Goal: Information Seeking & Learning: Learn about a topic

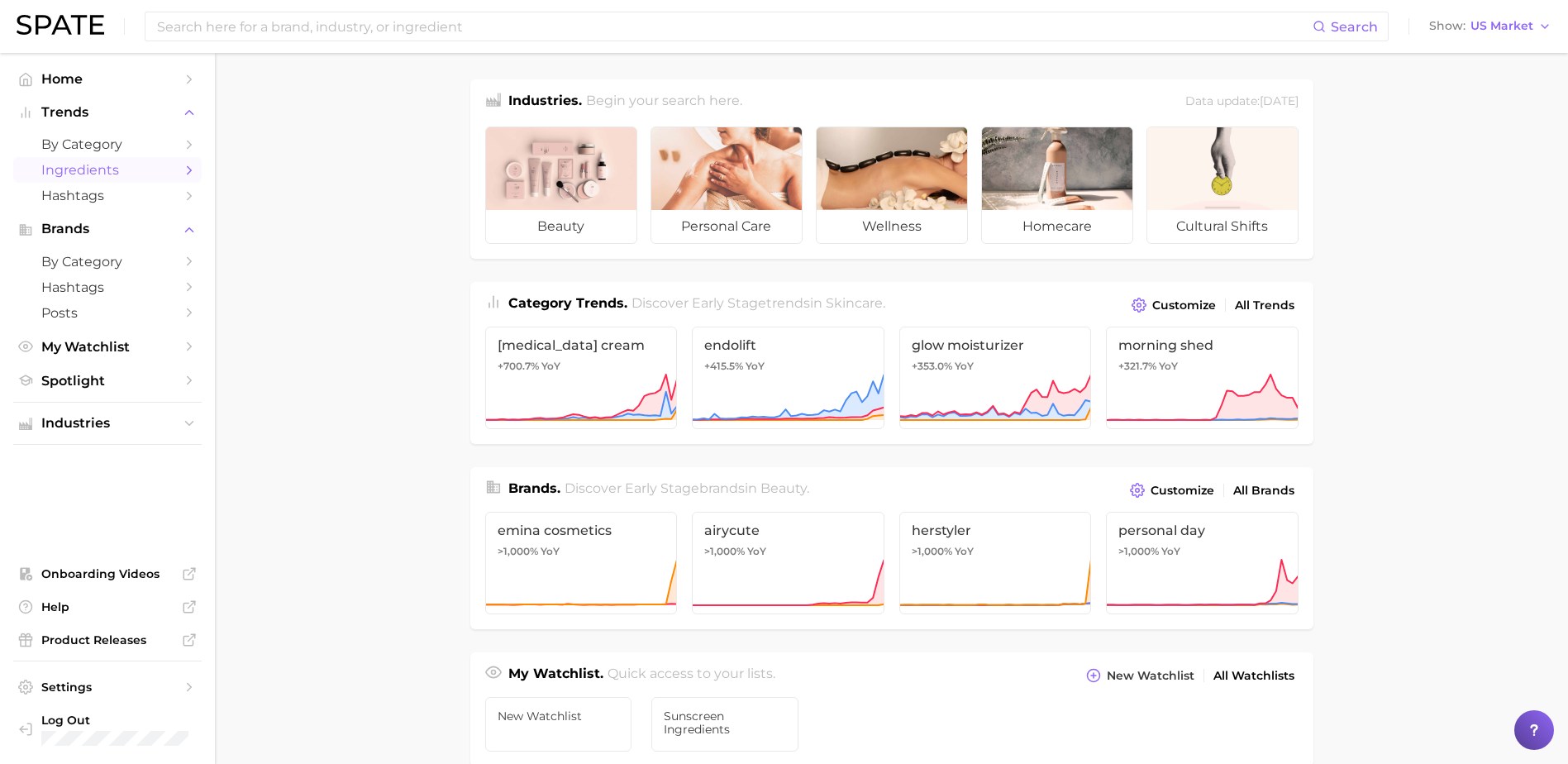
click at [80, 159] on link "Ingredients" at bounding box center [107, 170] width 189 height 26
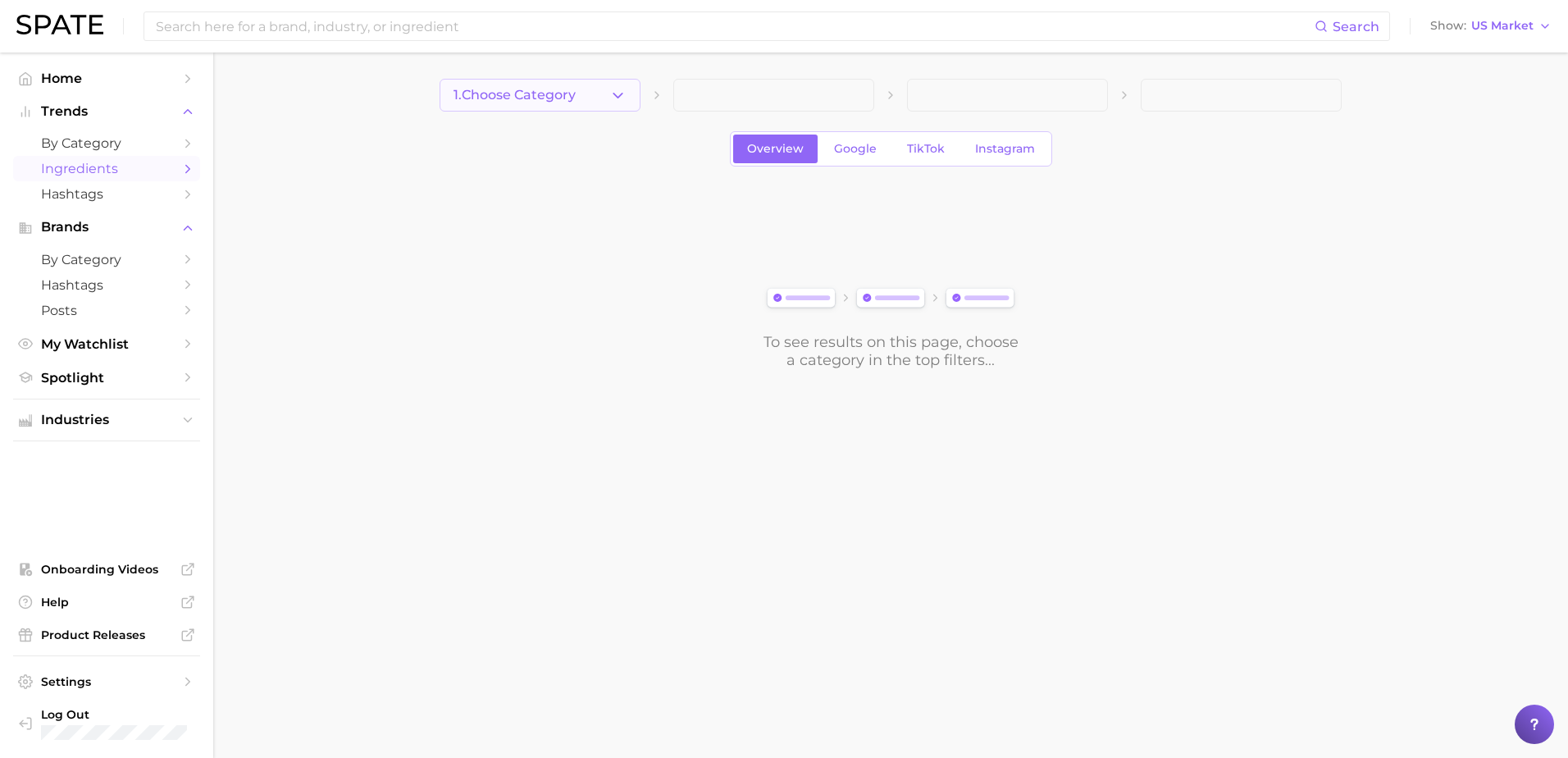
click at [531, 100] on span "1. Choose Category" at bounding box center [514, 95] width 122 height 15
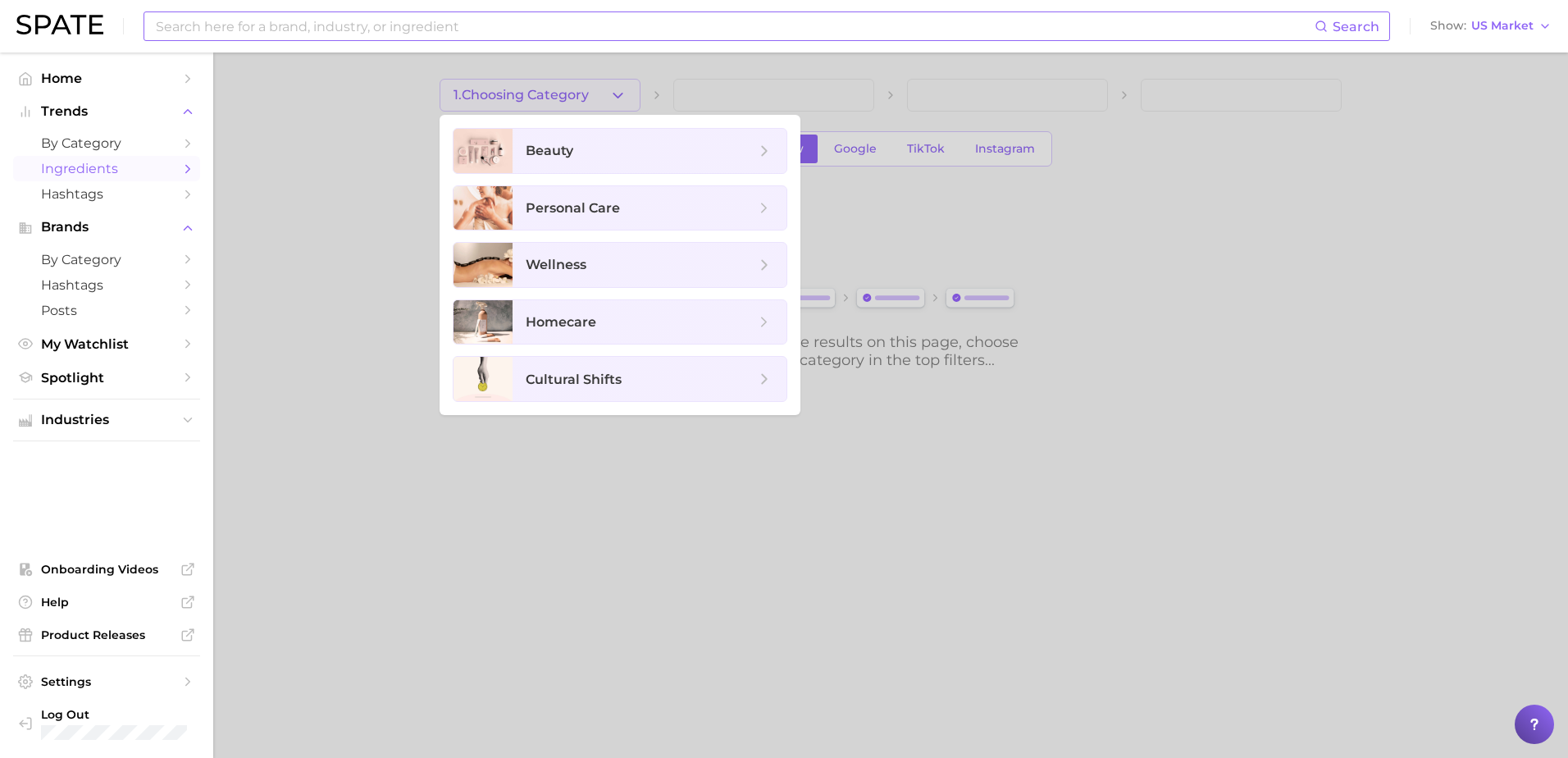
click at [392, 19] on input at bounding box center [734, 26] width 1160 height 27
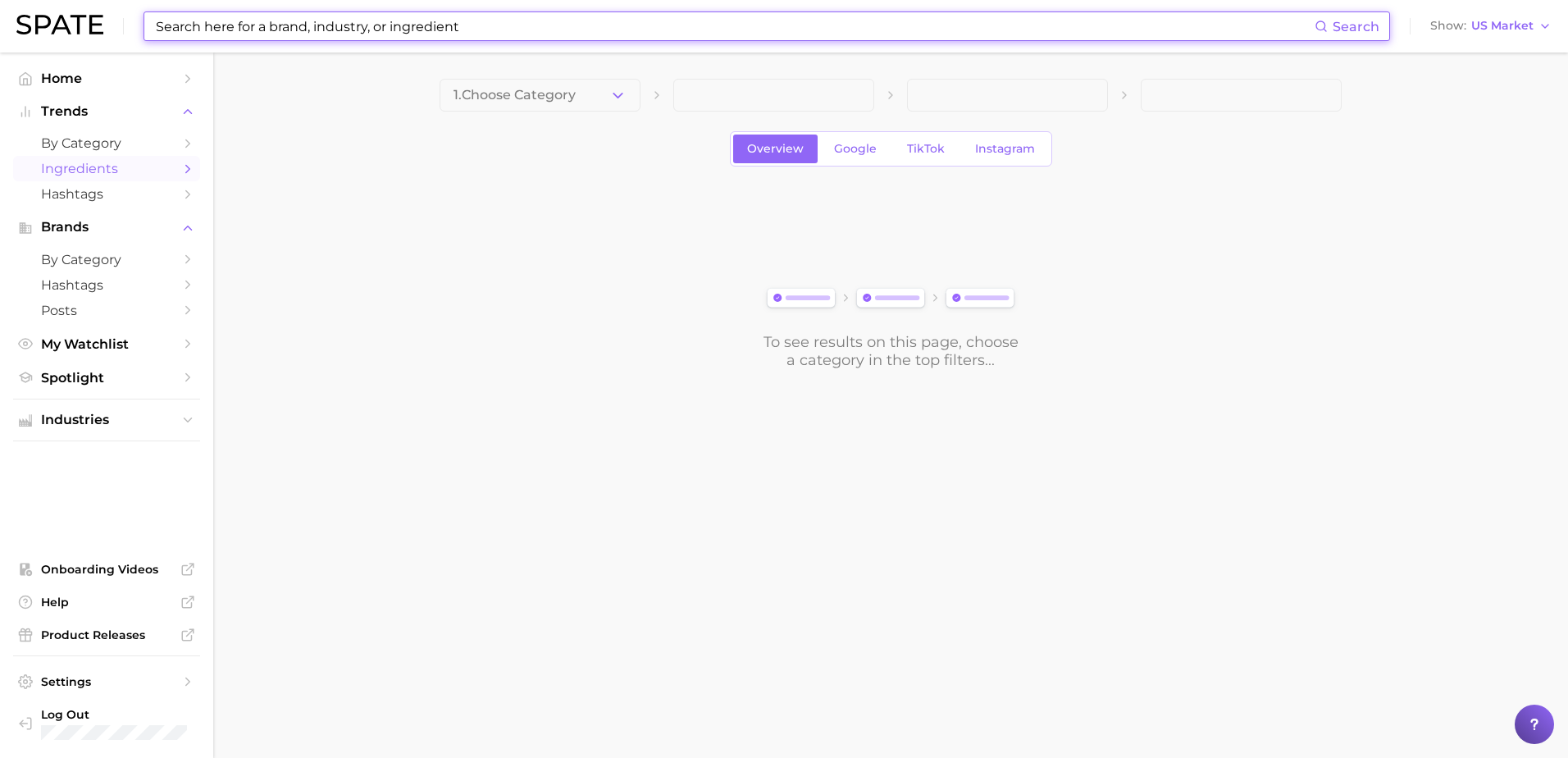
click at [508, 10] on div "Search Show US Market" at bounding box center [784, 26] width 1535 height 53
click at [479, 34] on input at bounding box center [734, 26] width 1160 height 27
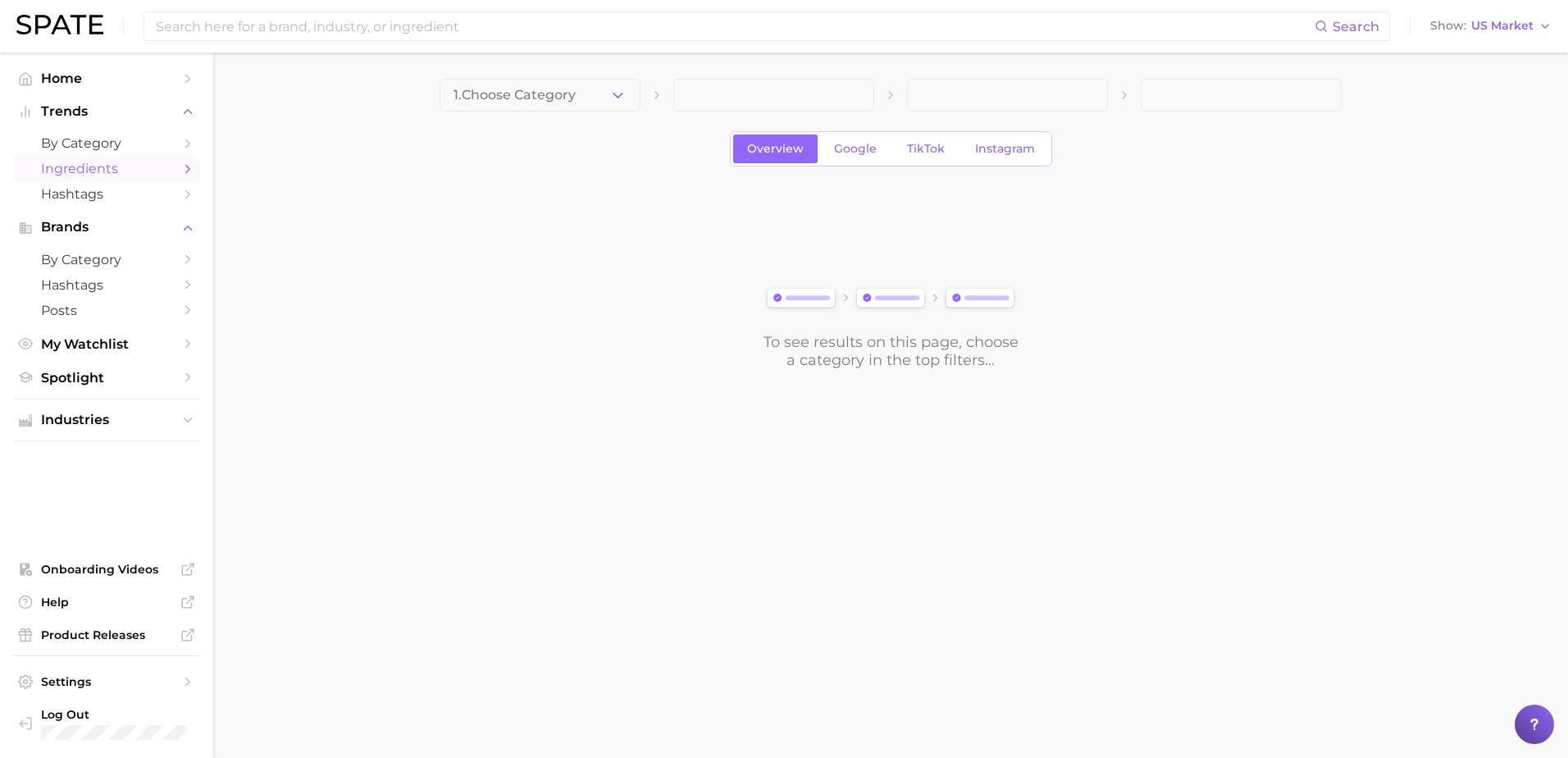
click at [760, 346] on div "To see results on this page, choose a category in the top filters..." at bounding box center [890, 278] width 902 height 183
click at [469, 15] on input at bounding box center [734, 26] width 1160 height 27
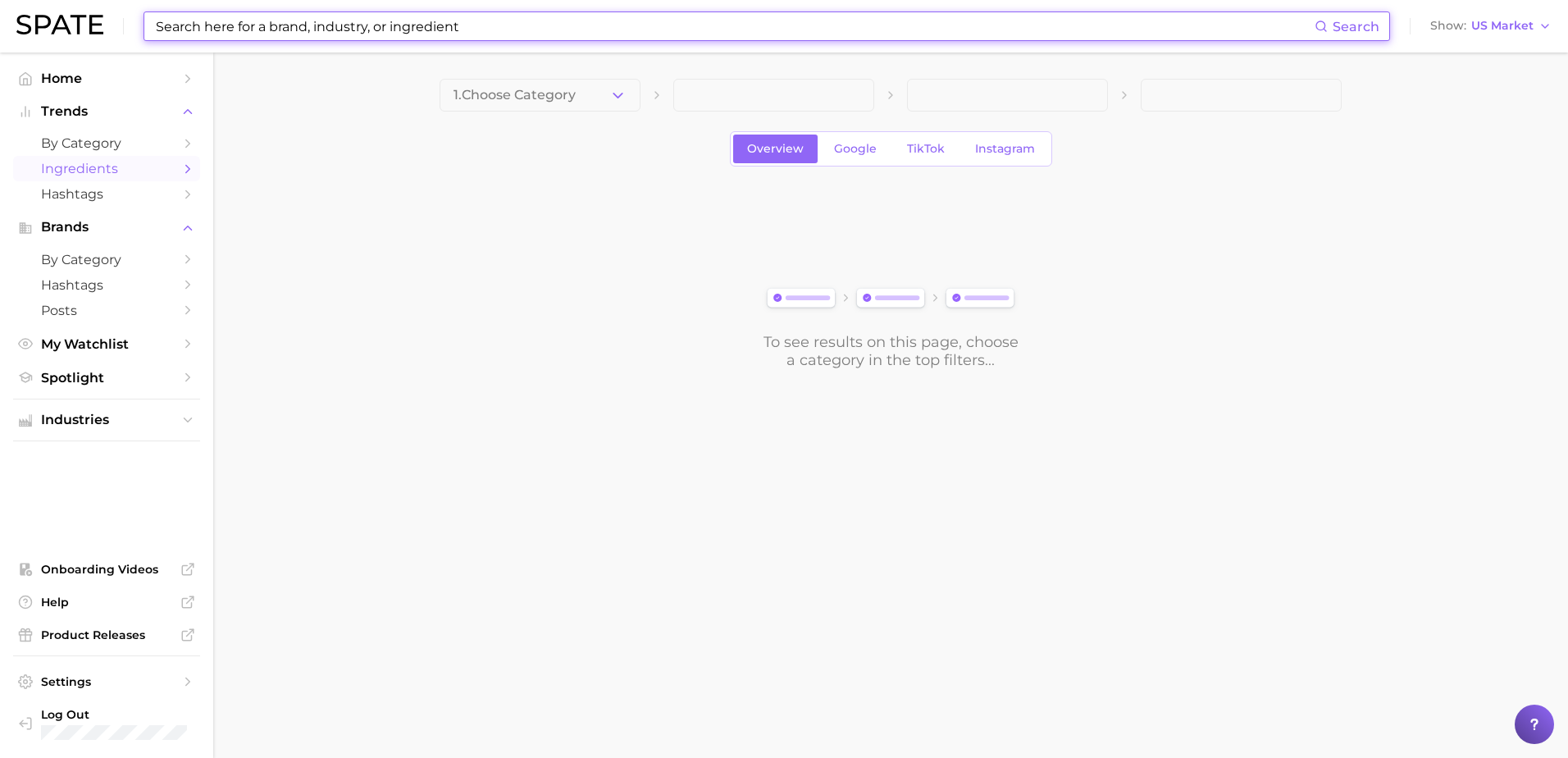
paste input "Bis-ethylhexyloxyphenol Methoxyphenyl Triazine"
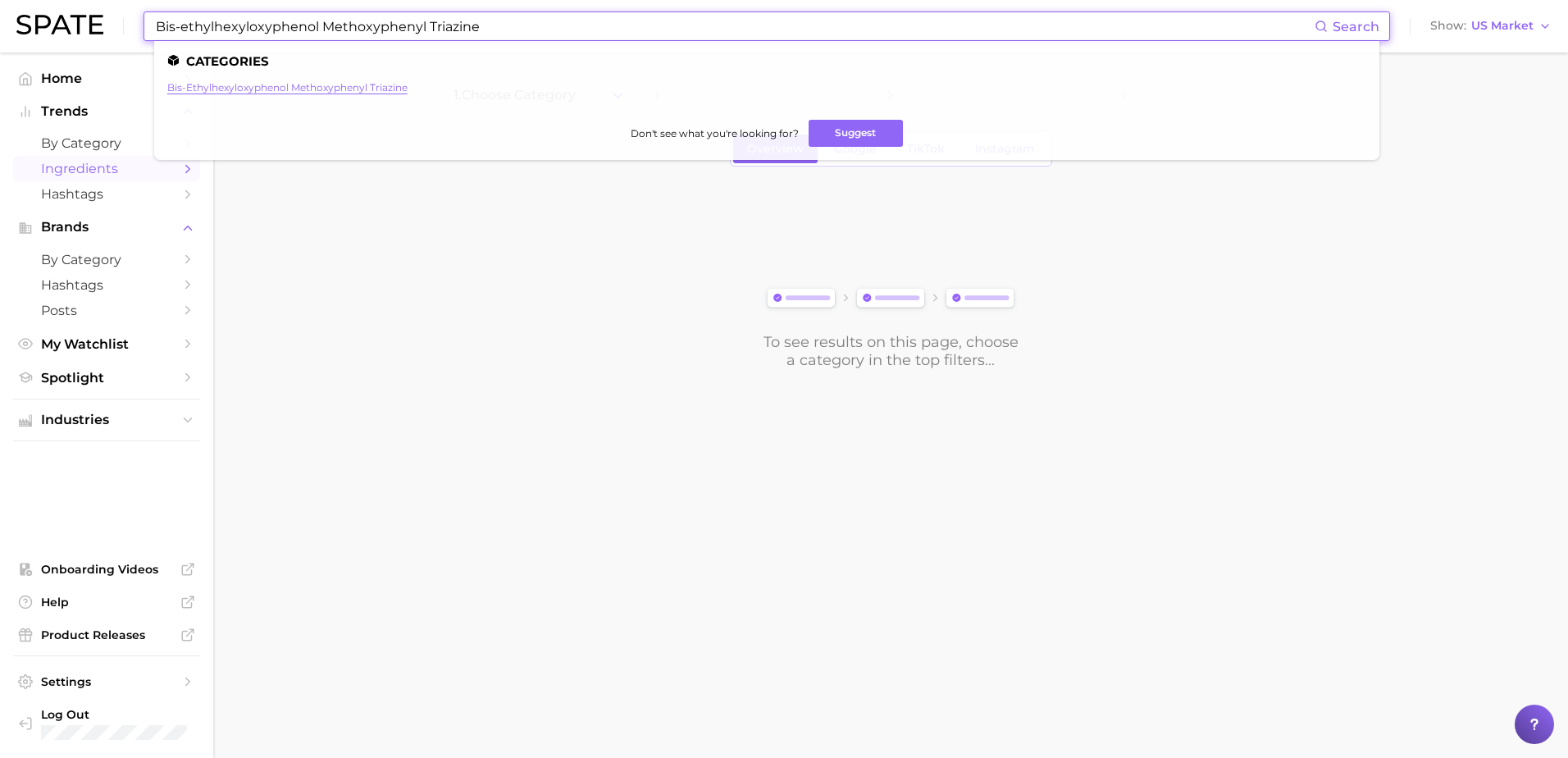
type input "Bis-ethylhexyloxyphenol Methoxyphenyl Triazine"
click at [361, 91] on link "bis-ethylhexyloxyphenol methoxyphenyl triazine" at bounding box center [287, 87] width 240 height 13
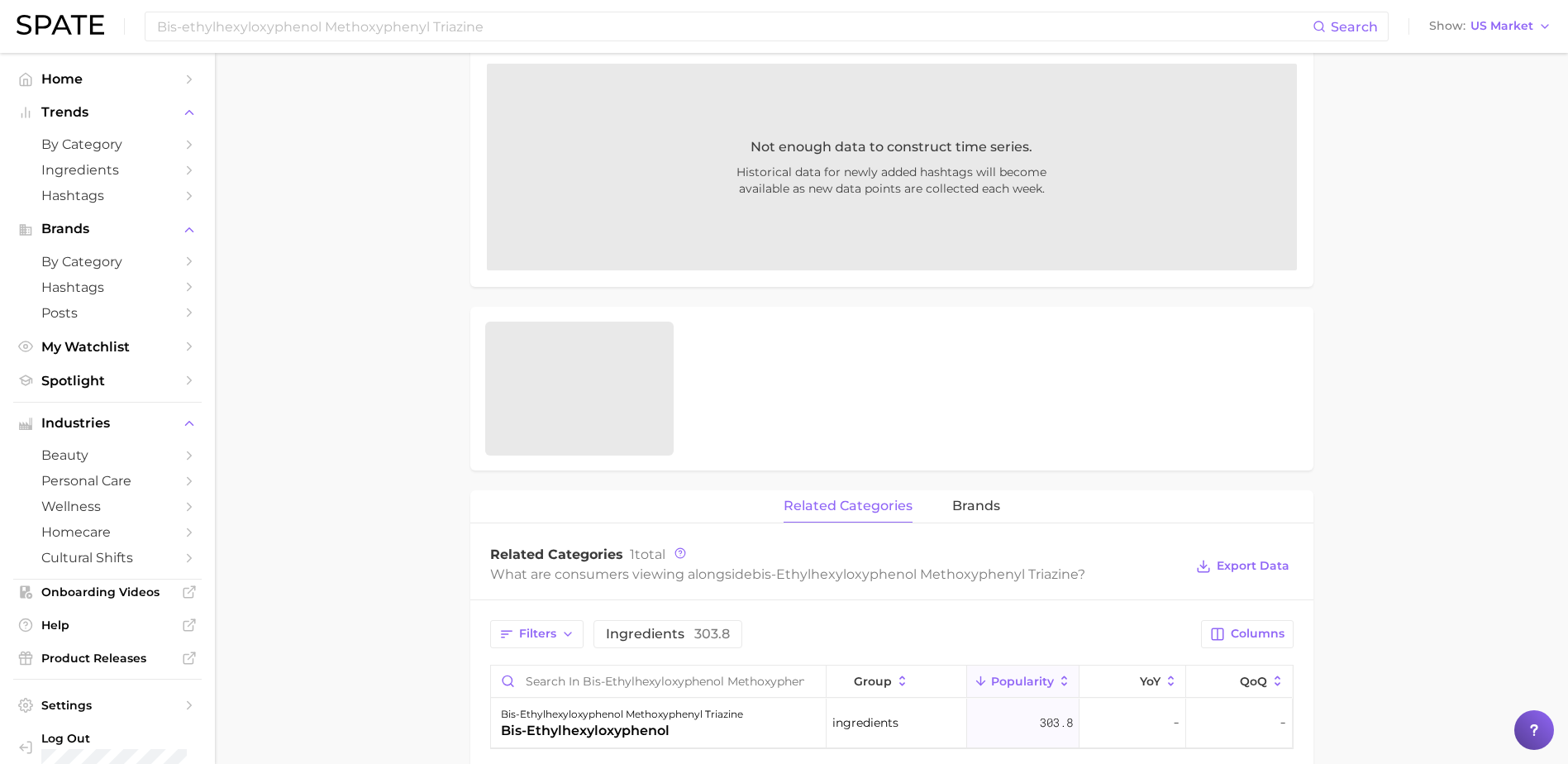
scroll to position [331, 0]
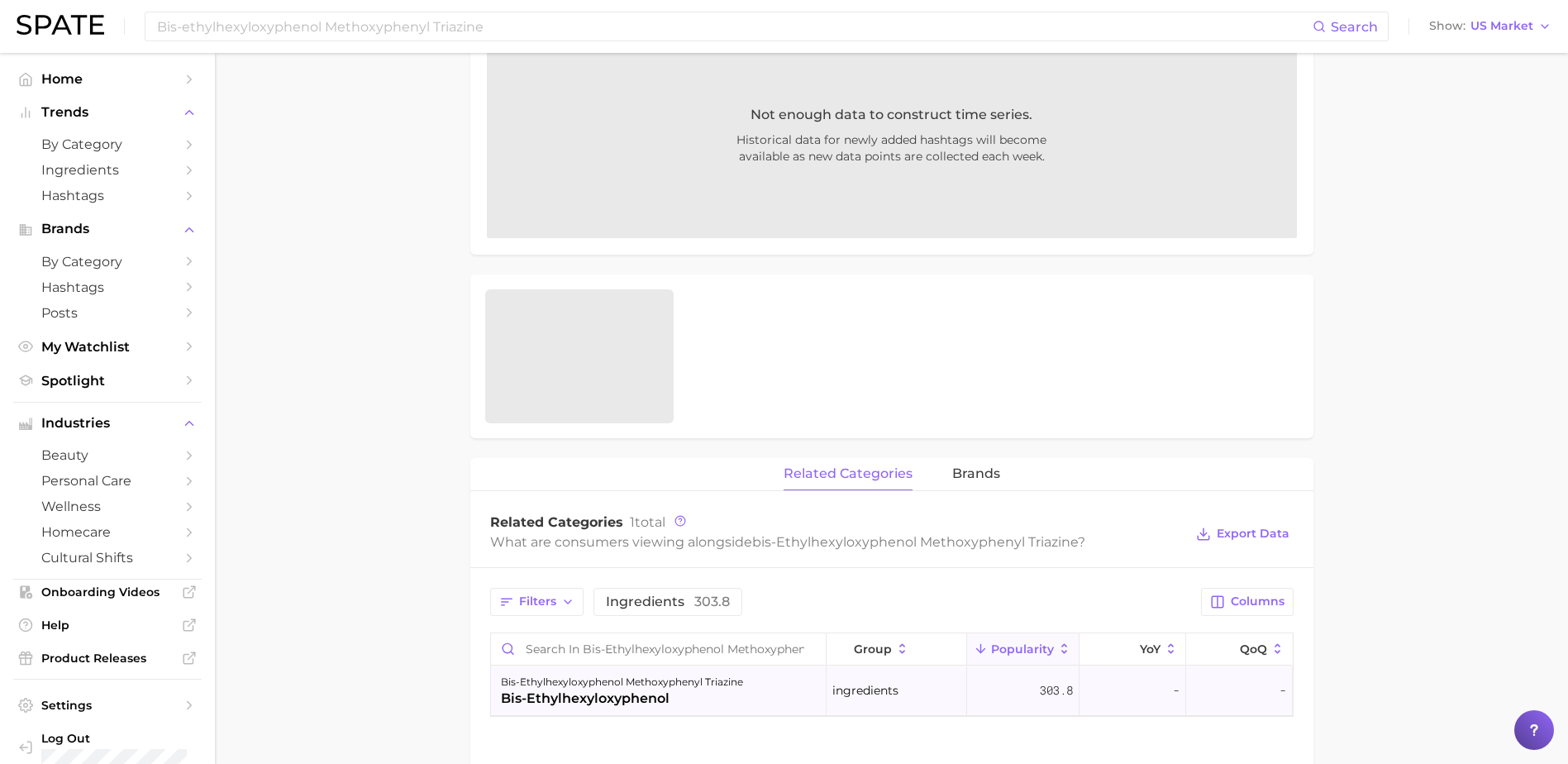
click at [1053, 689] on span "303.8" at bounding box center [1056, 691] width 33 height 20
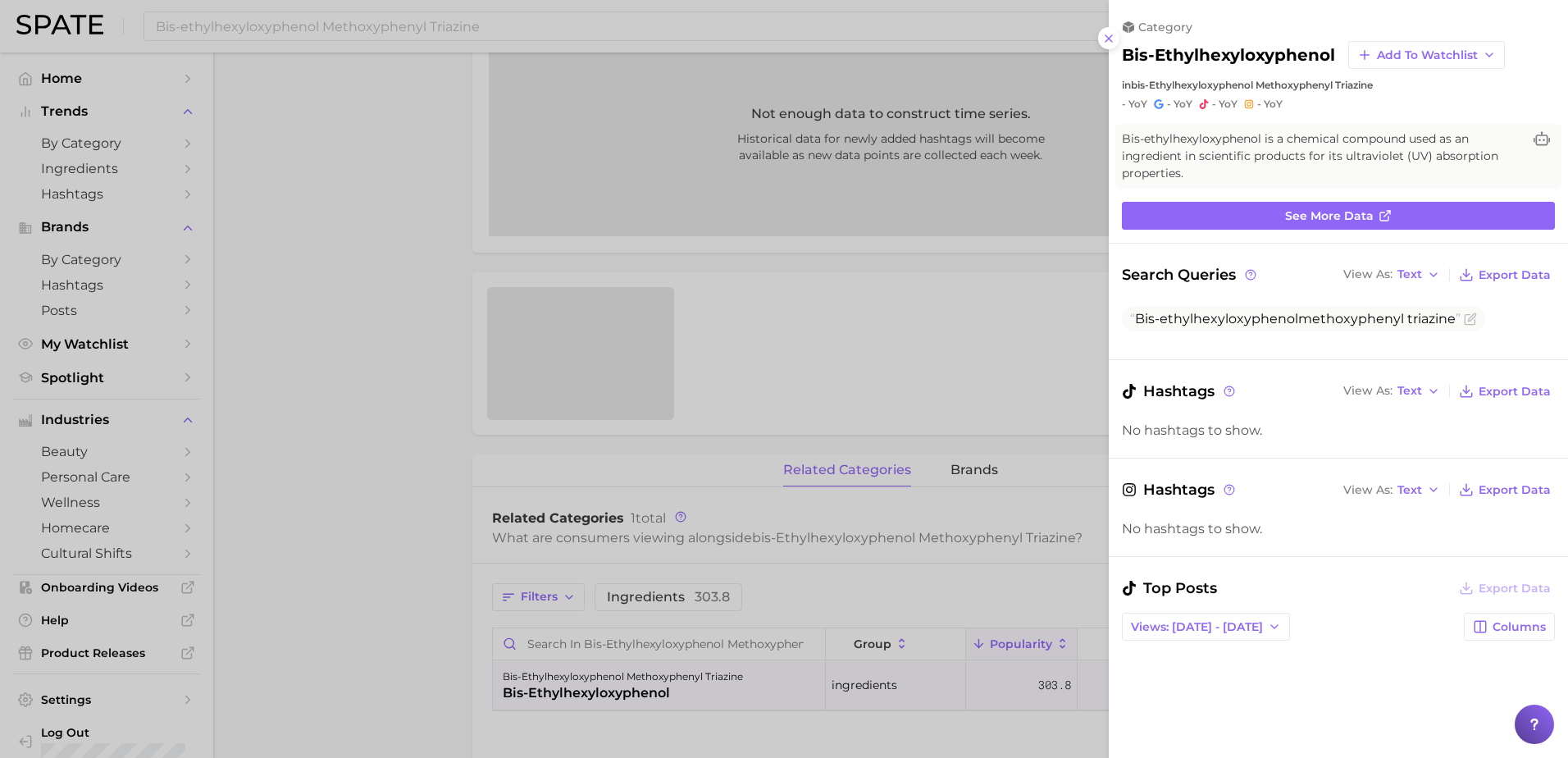
click at [1110, 33] on icon at bounding box center [1107, 38] width 13 height 13
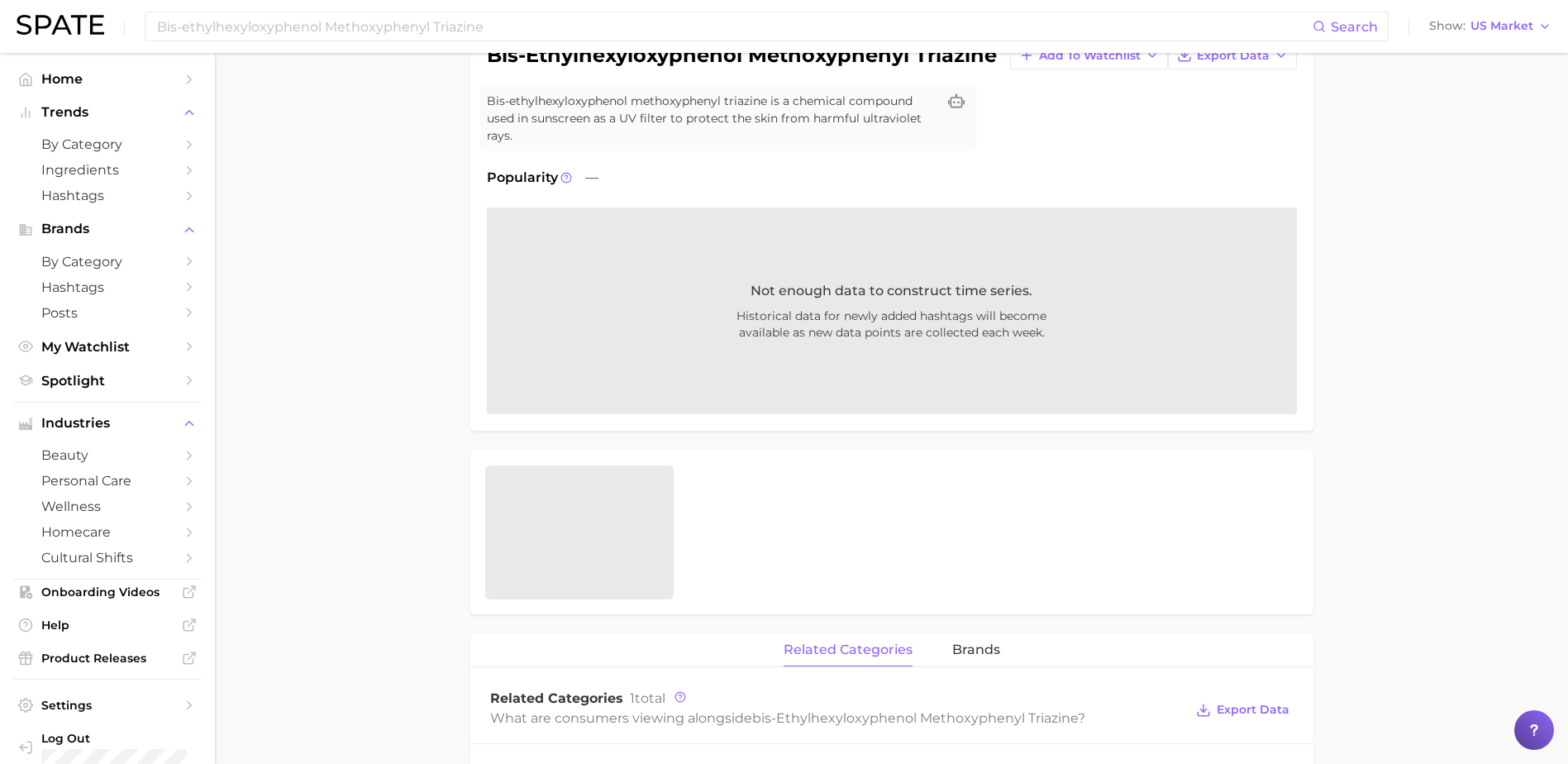
scroll to position [0, 0]
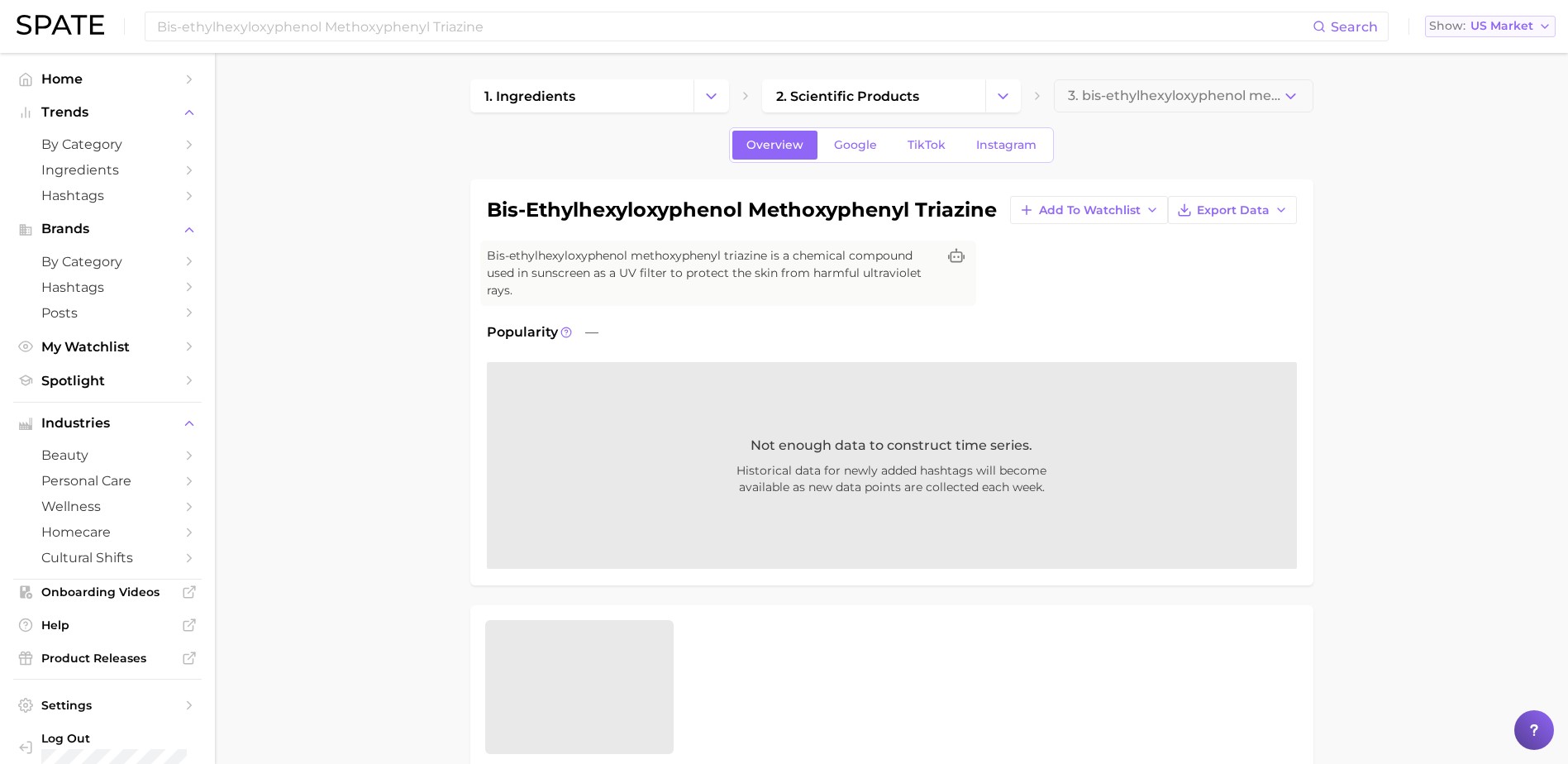
click at [1498, 16] on button "Show US Market" at bounding box center [1490, 27] width 130 height 22
click at [1484, 74] on button "[GEOGRAPHIC_DATA]" at bounding box center [1497, 83] width 144 height 30
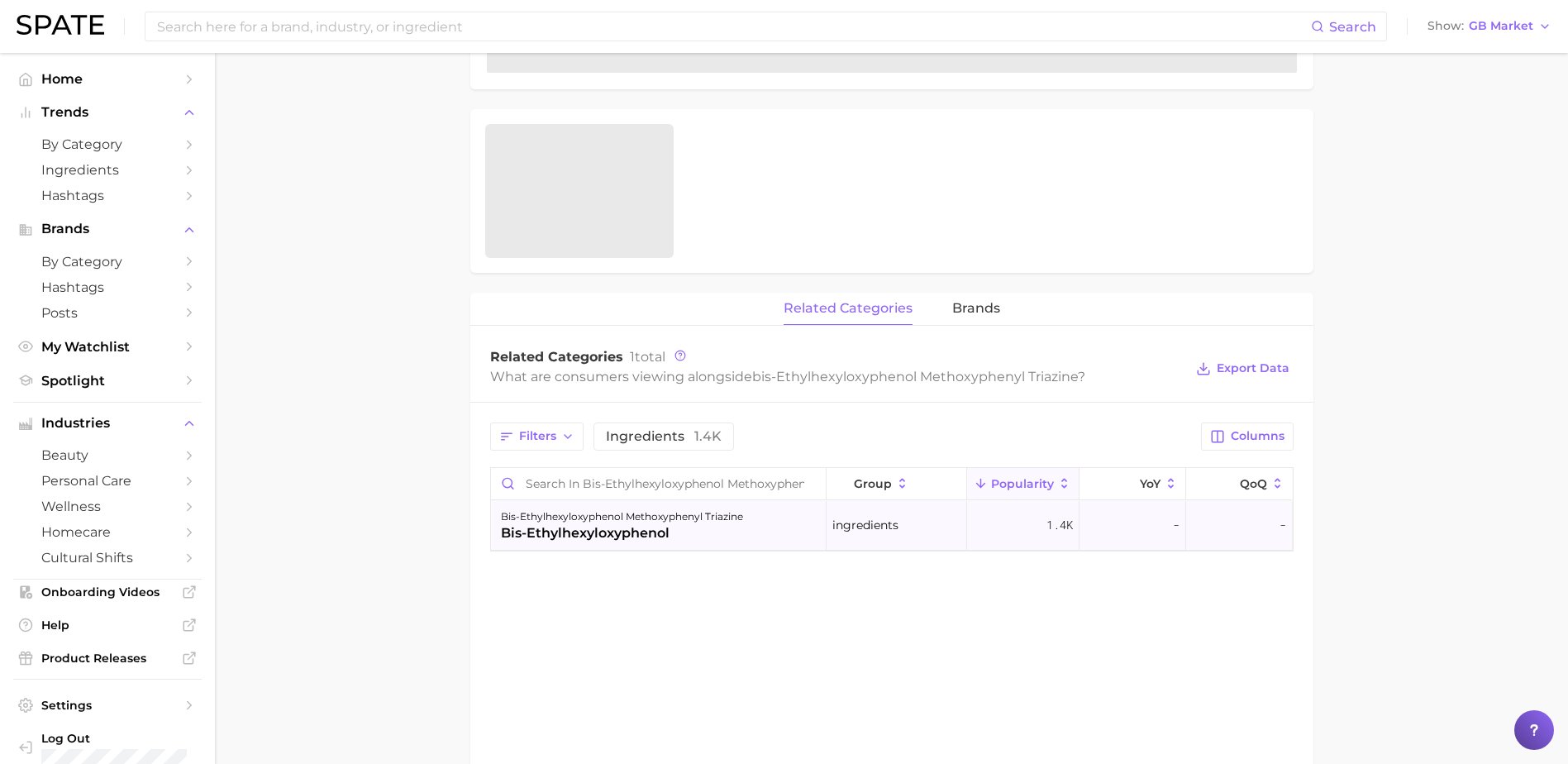
scroll to position [450, 0]
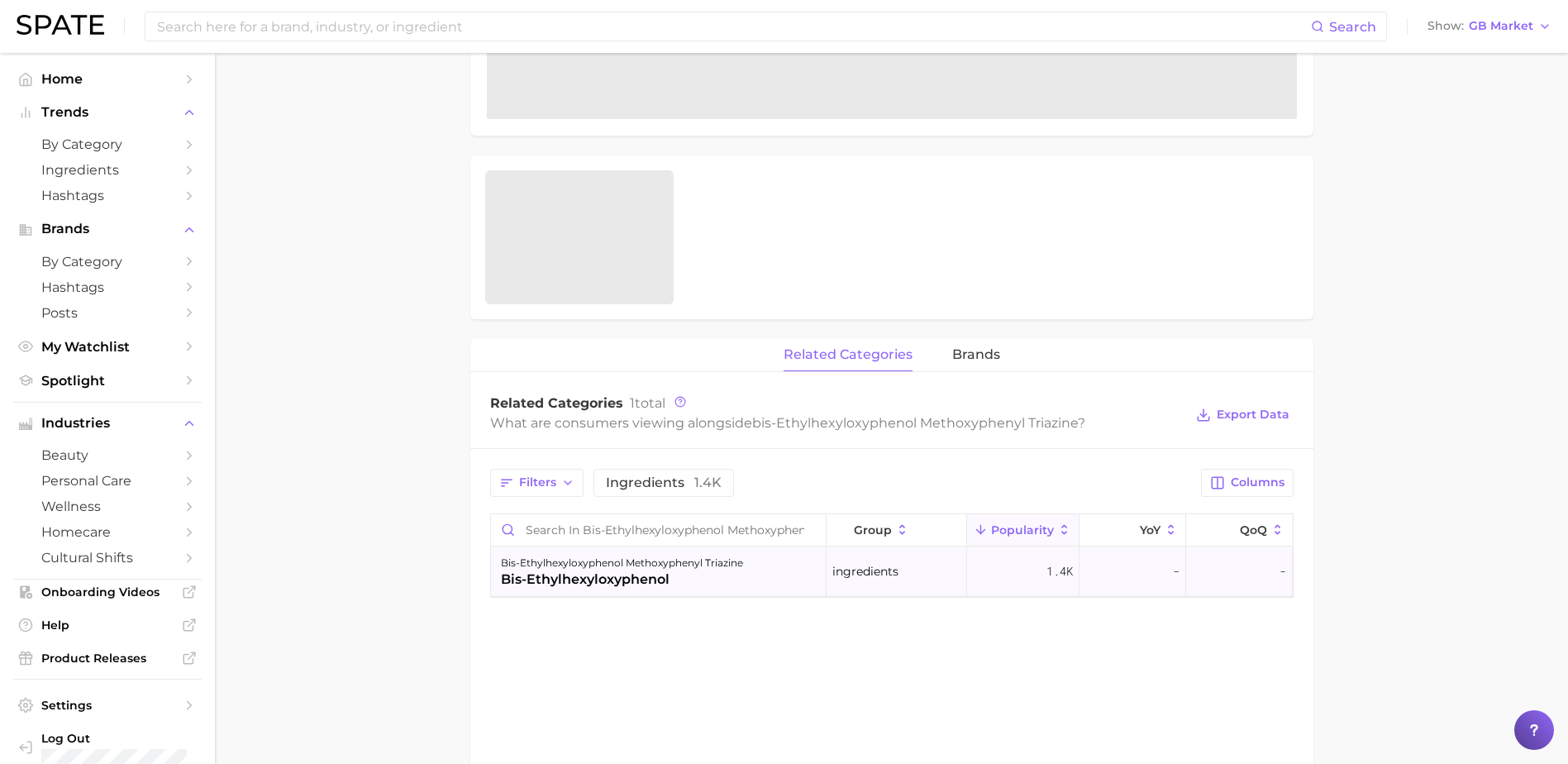
click at [1051, 574] on span "1.4k" at bounding box center [1059, 571] width 27 height 20
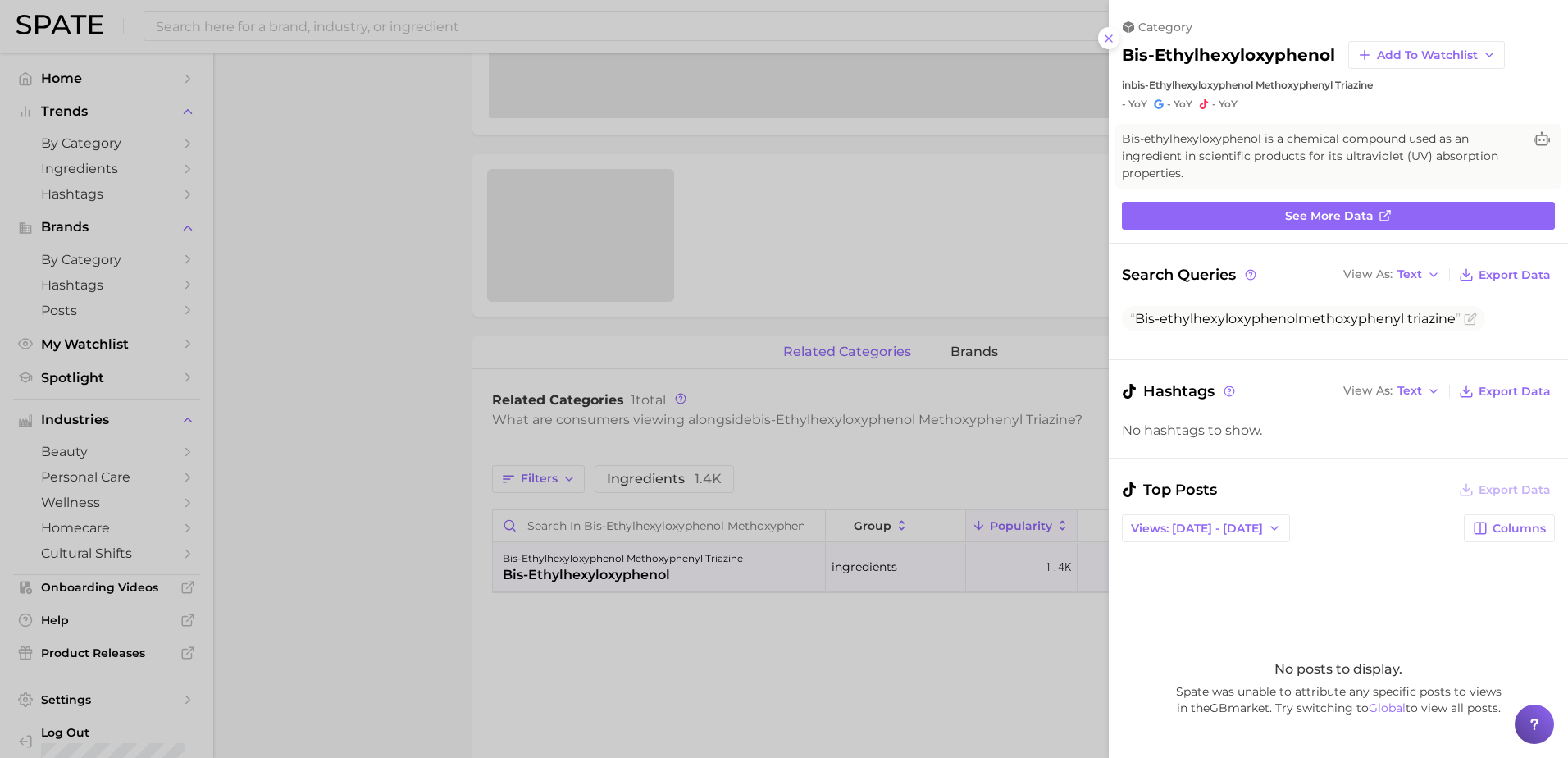
click at [1011, 633] on div at bounding box center [784, 379] width 1568 height 758
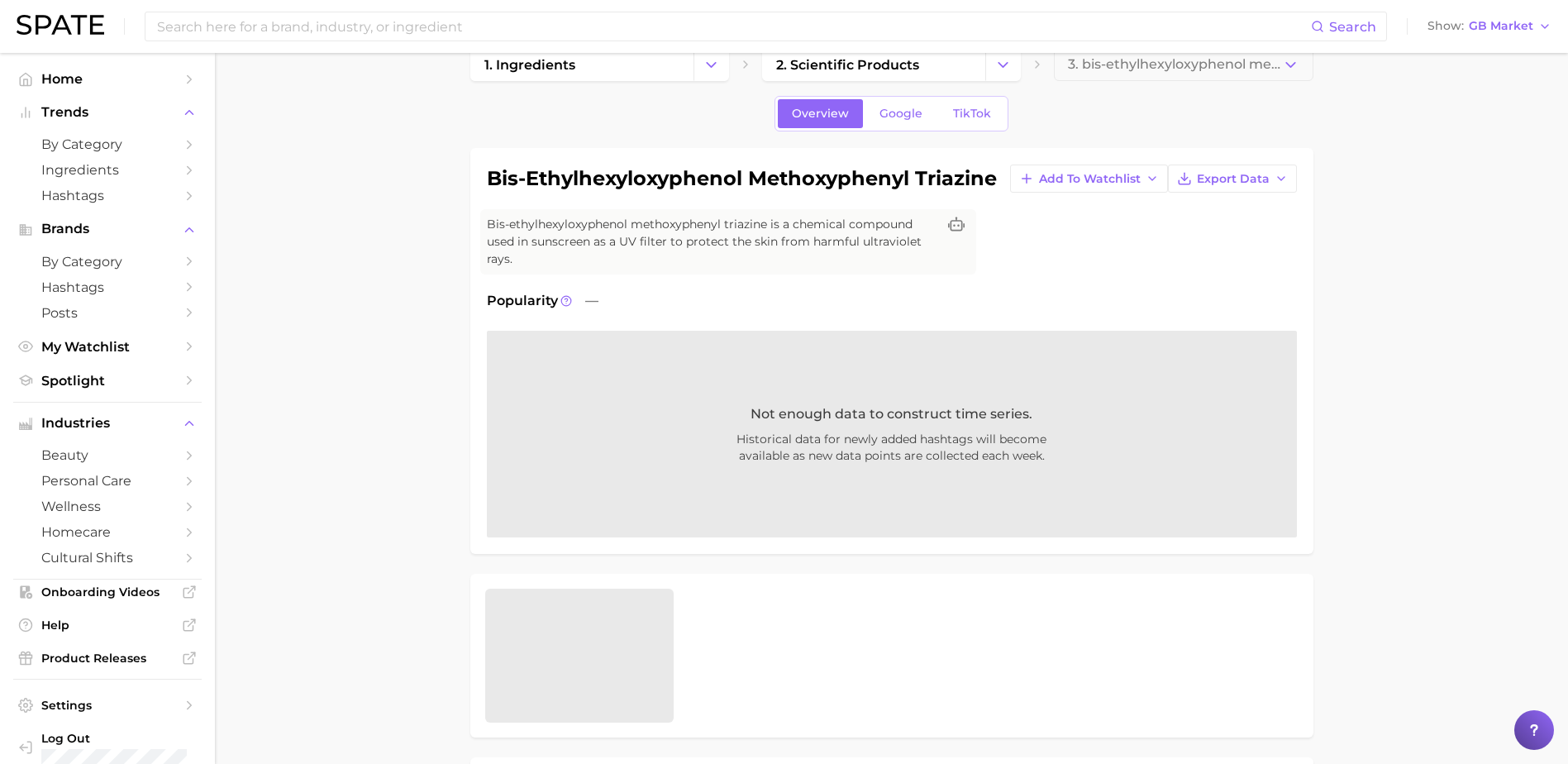
scroll to position [0, 0]
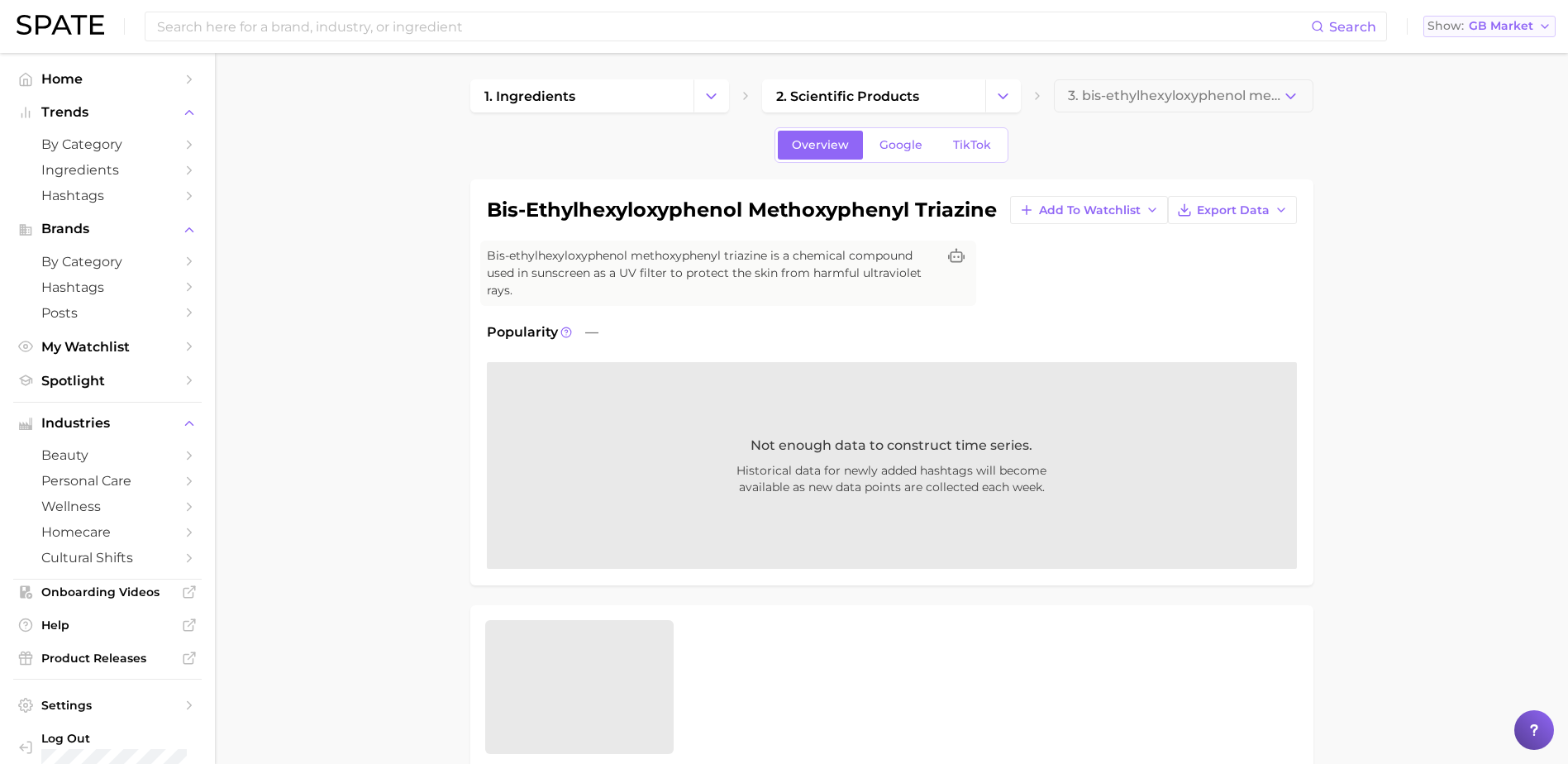
click at [1542, 25] on icon "button" at bounding box center [1544, 26] width 13 height 13
click at [1526, 140] on button "[GEOGRAPHIC_DATA]" at bounding box center [1496, 143] width 144 height 30
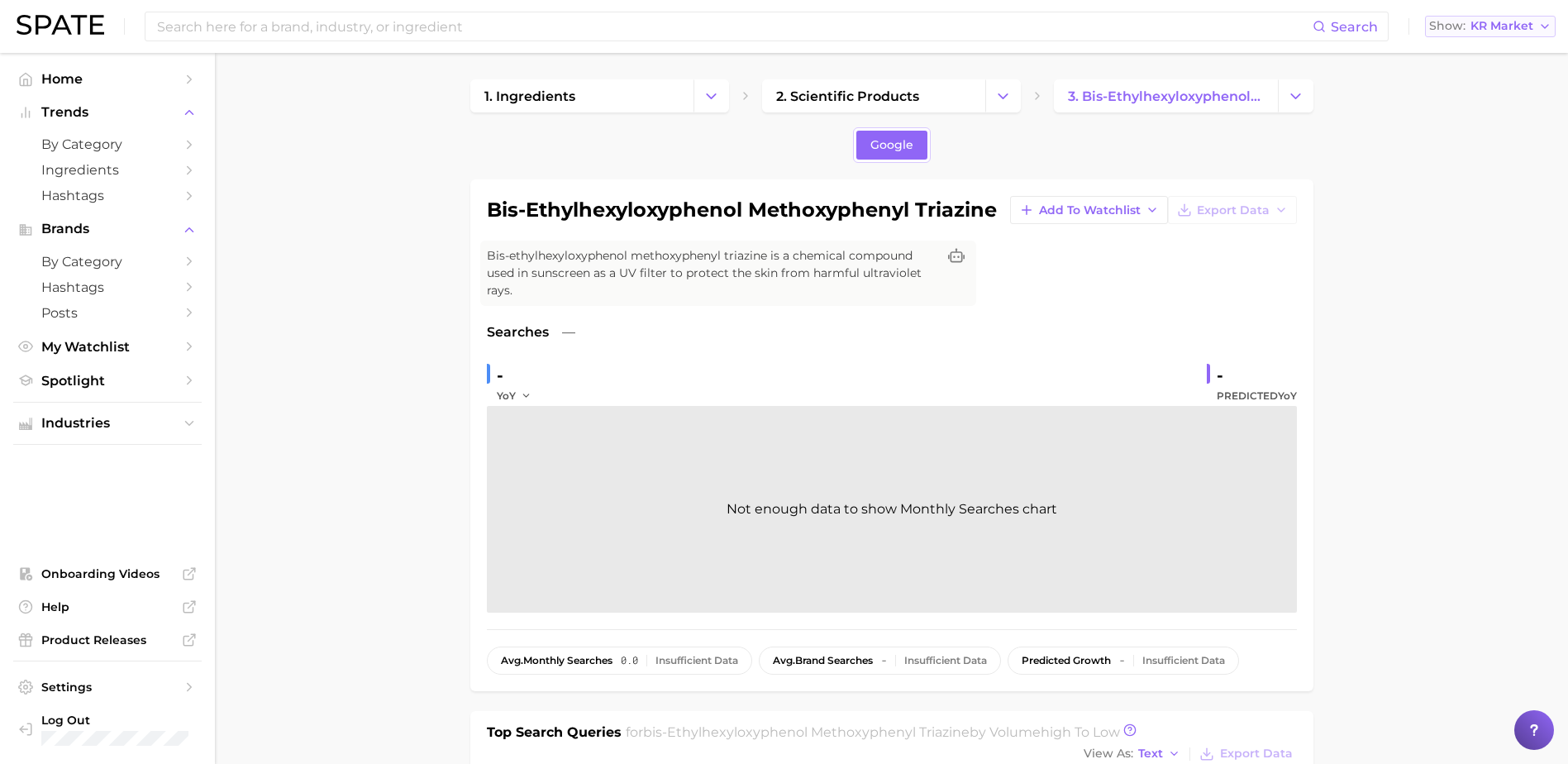
click at [1546, 25] on icon "button" at bounding box center [1544, 26] width 13 height 13
click at [1475, 115] on button "[GEOGRAPHIC_DATA]" at bounding box center [1497, 114] width 144 height 30
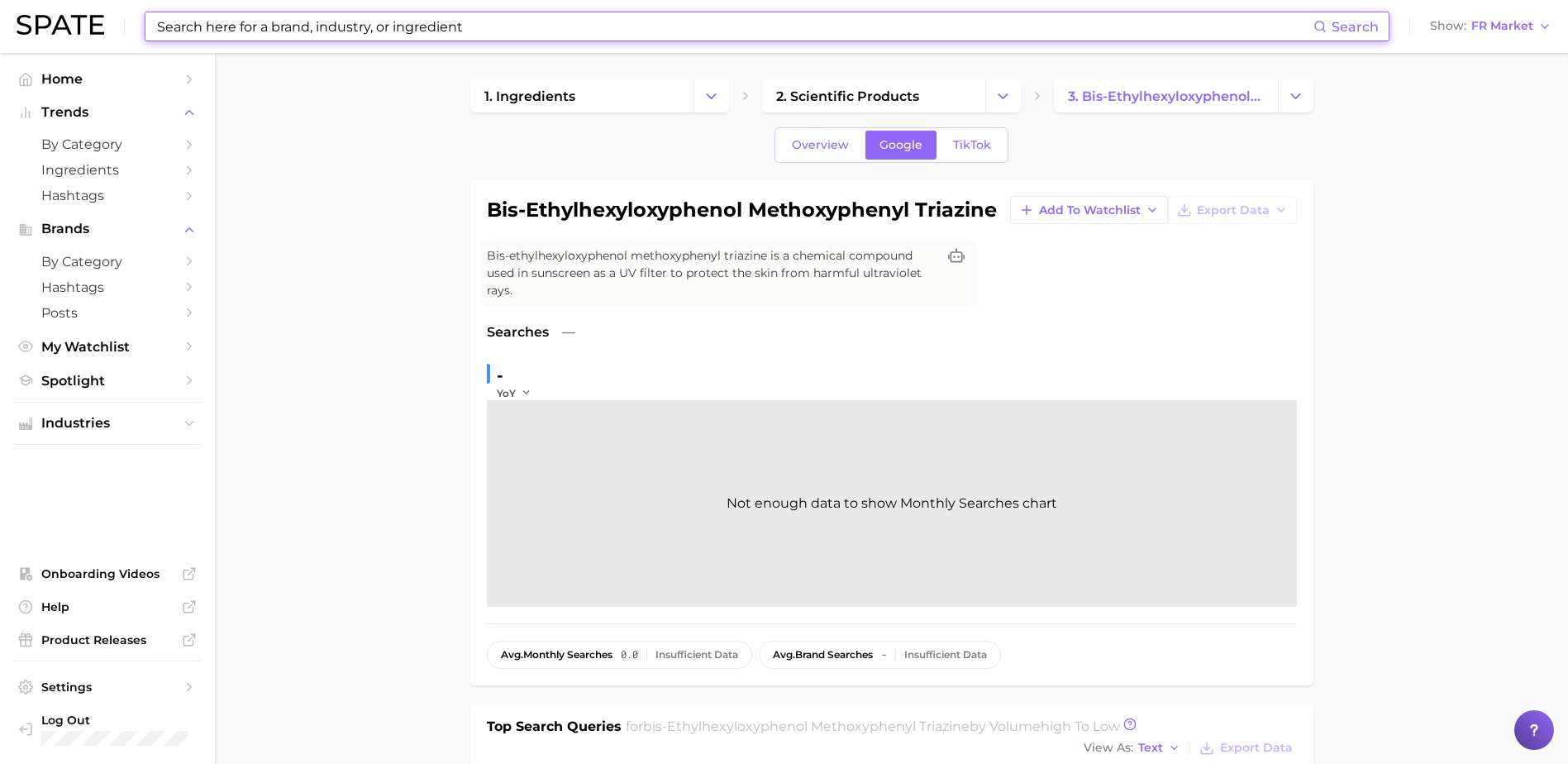
click at [352, 36] on input at bounding box center [734, 27] width 1158 height 28
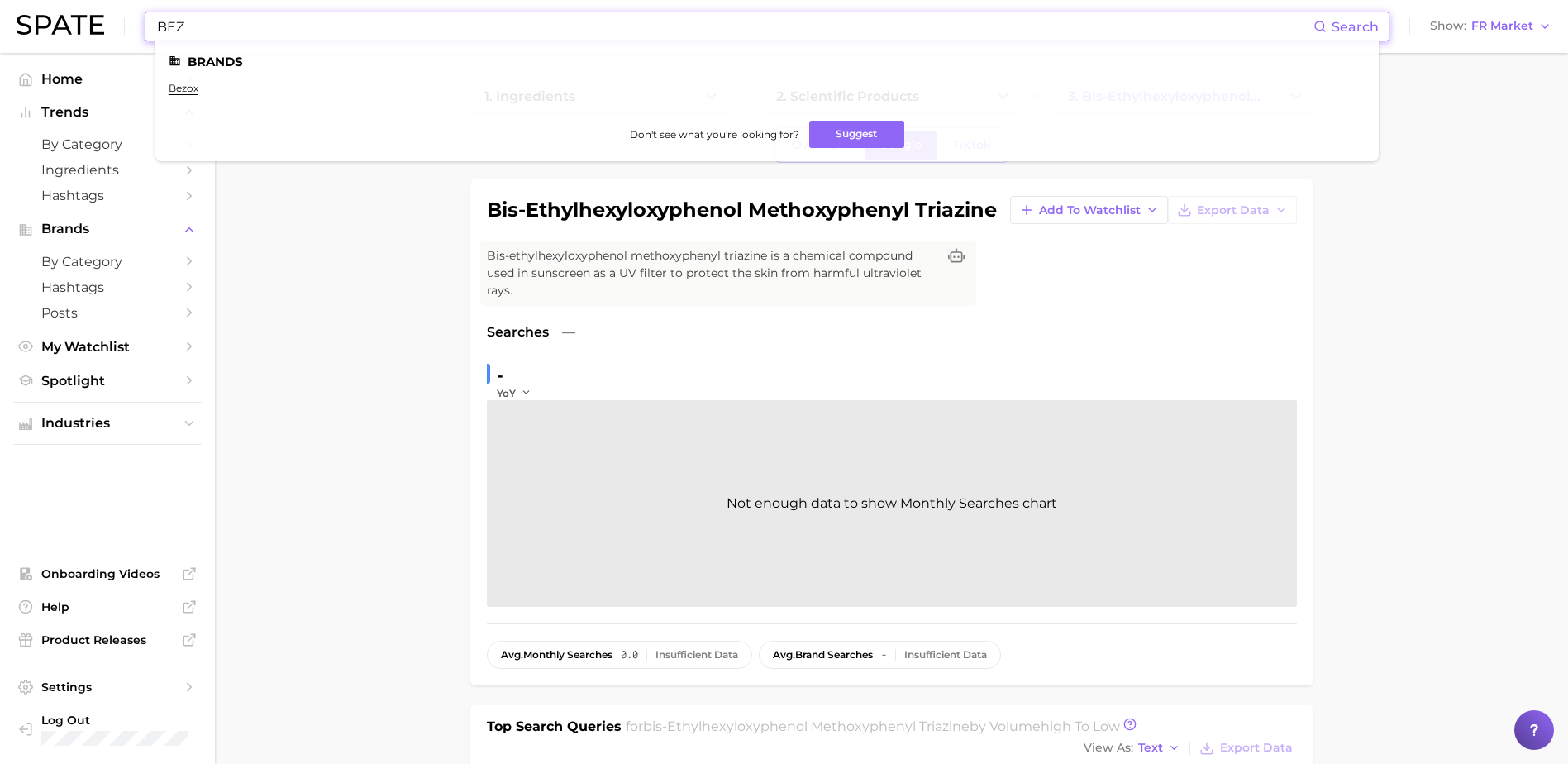
click at [301, 28] on input "BEZ" at bounding box center [734, 27] width 1158 height 28
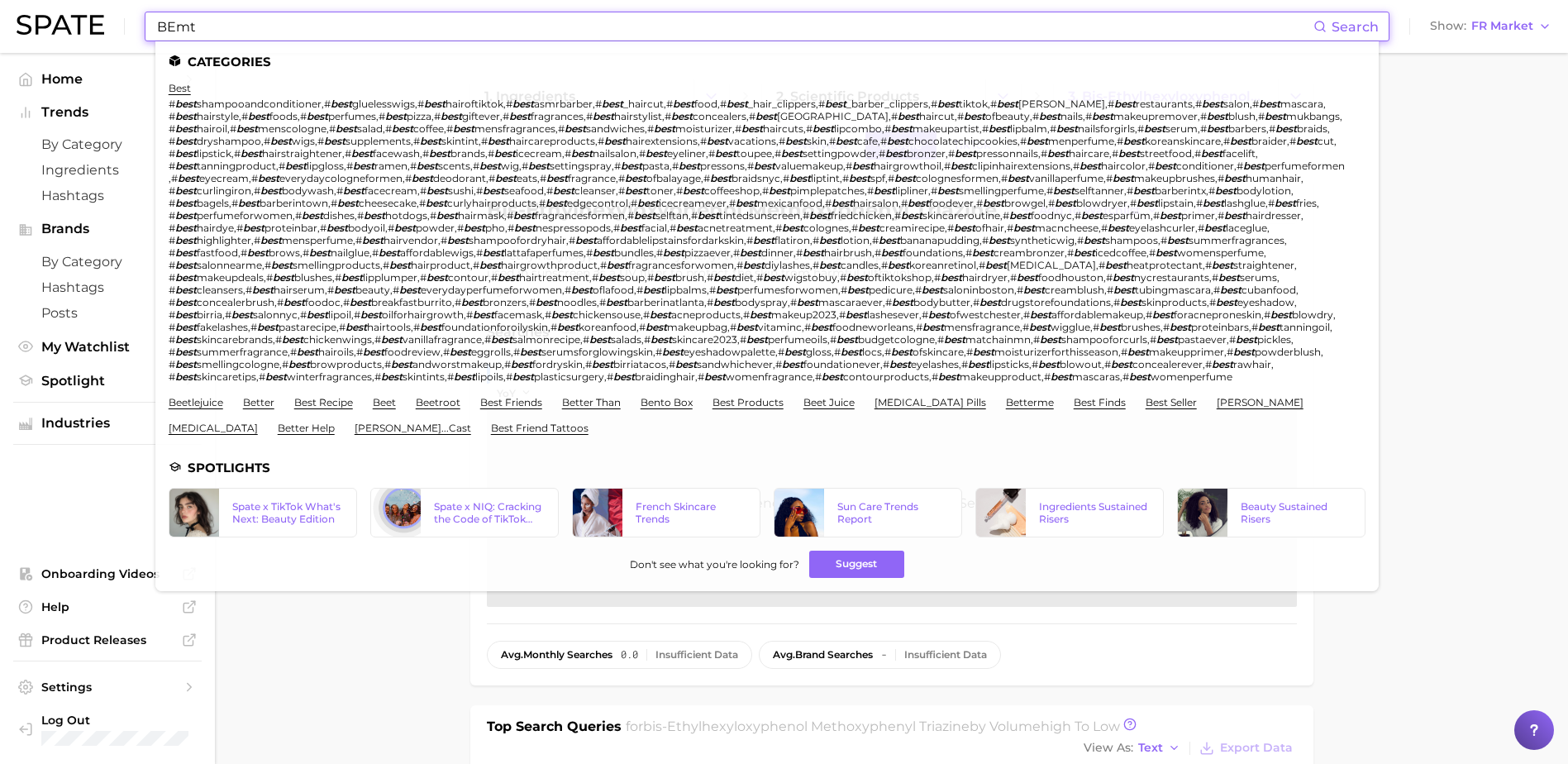
type input "BEmt"
drag, startPoint x: 220, startPoint y: 26, endPoint x: 110, endPoint y: 17, distance: 110.4
click at [110, 17] on div "BEmt Search Categories best # best shampooandconditioner , # best gluelesswigs …" at bounding box center [784, 27] width 1535 height 53
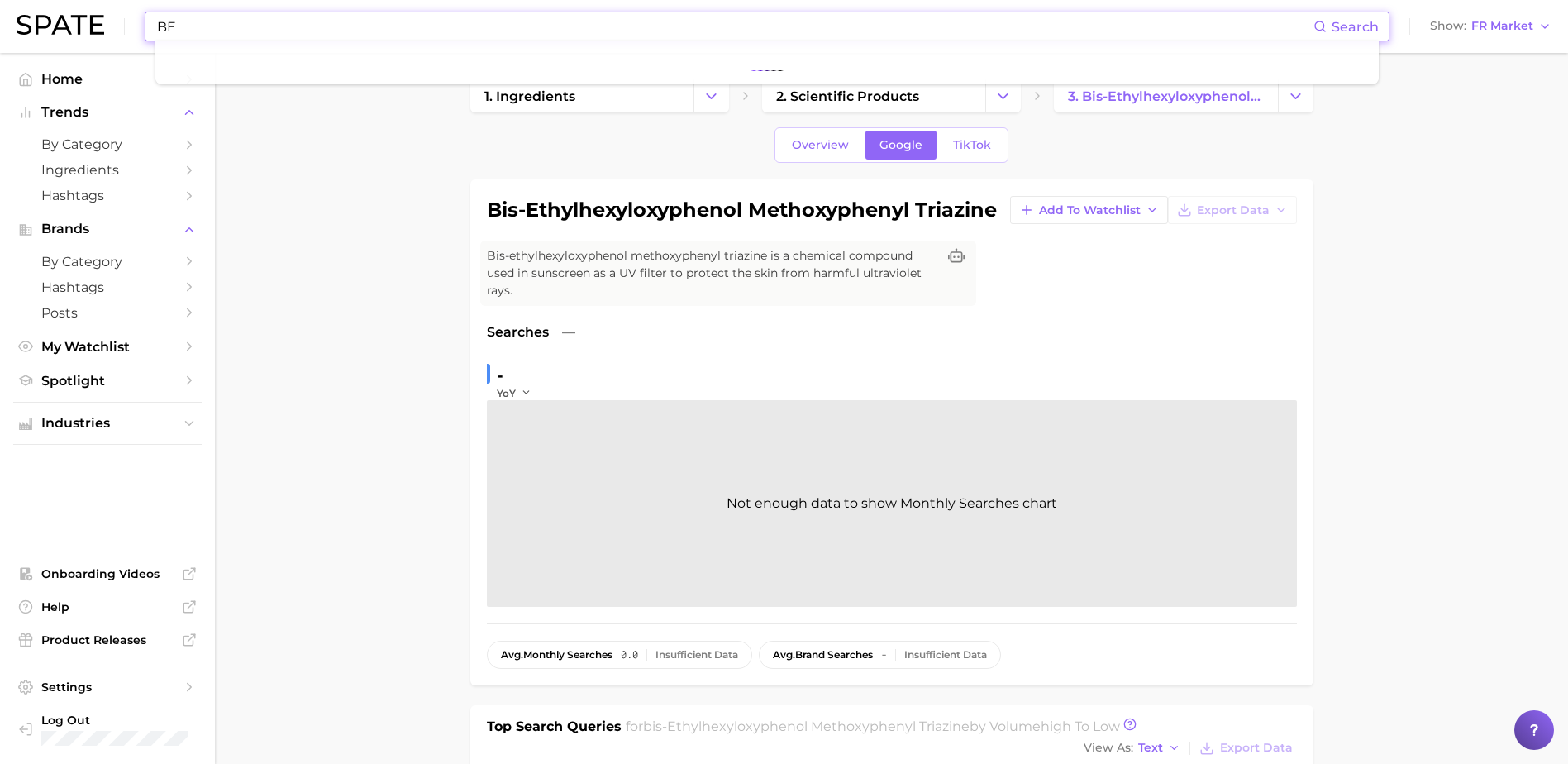
type input "B"
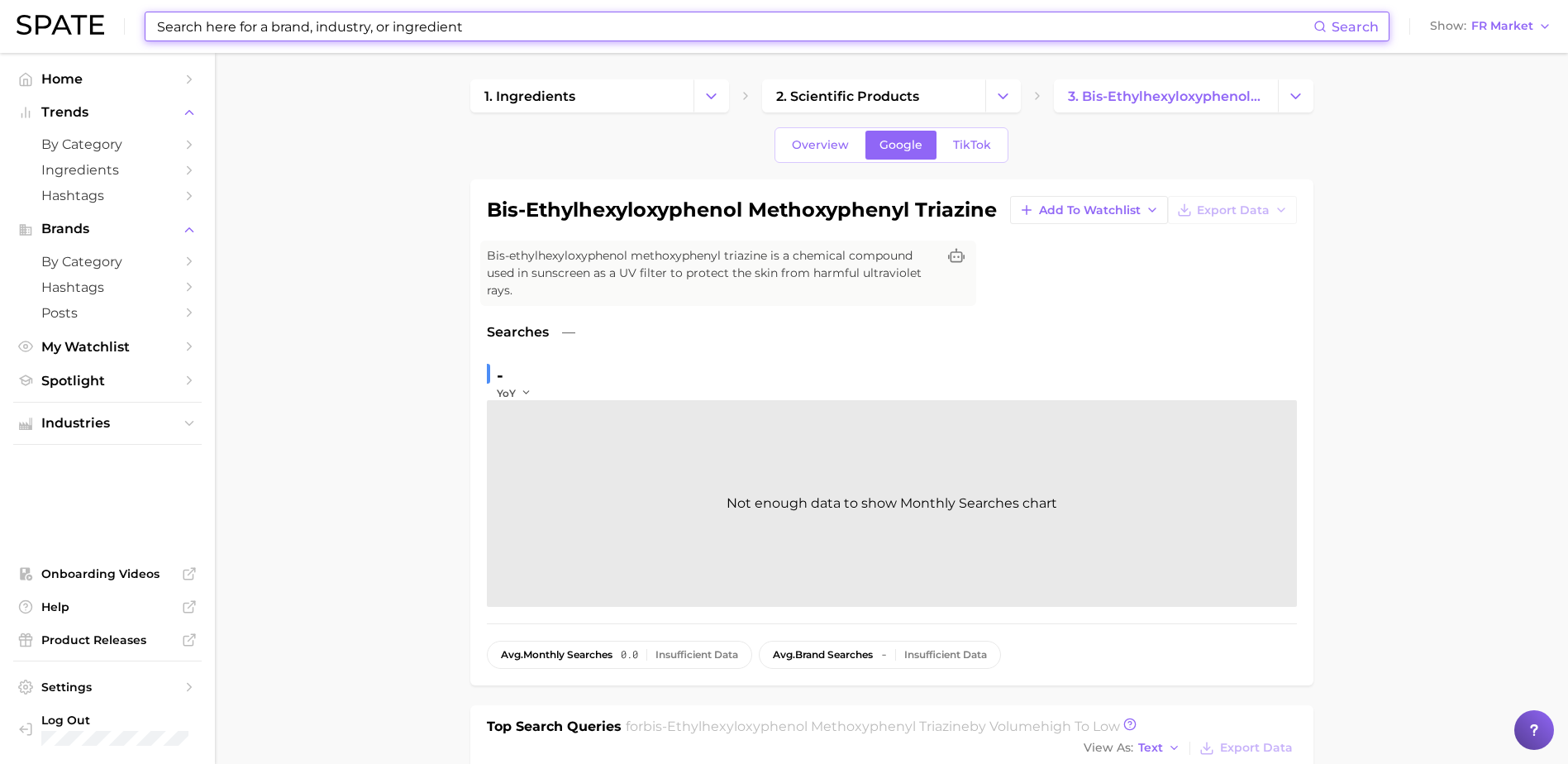
paste input "Bis-ethylhexyloxyphenol Methoxyphenyl Triazine"
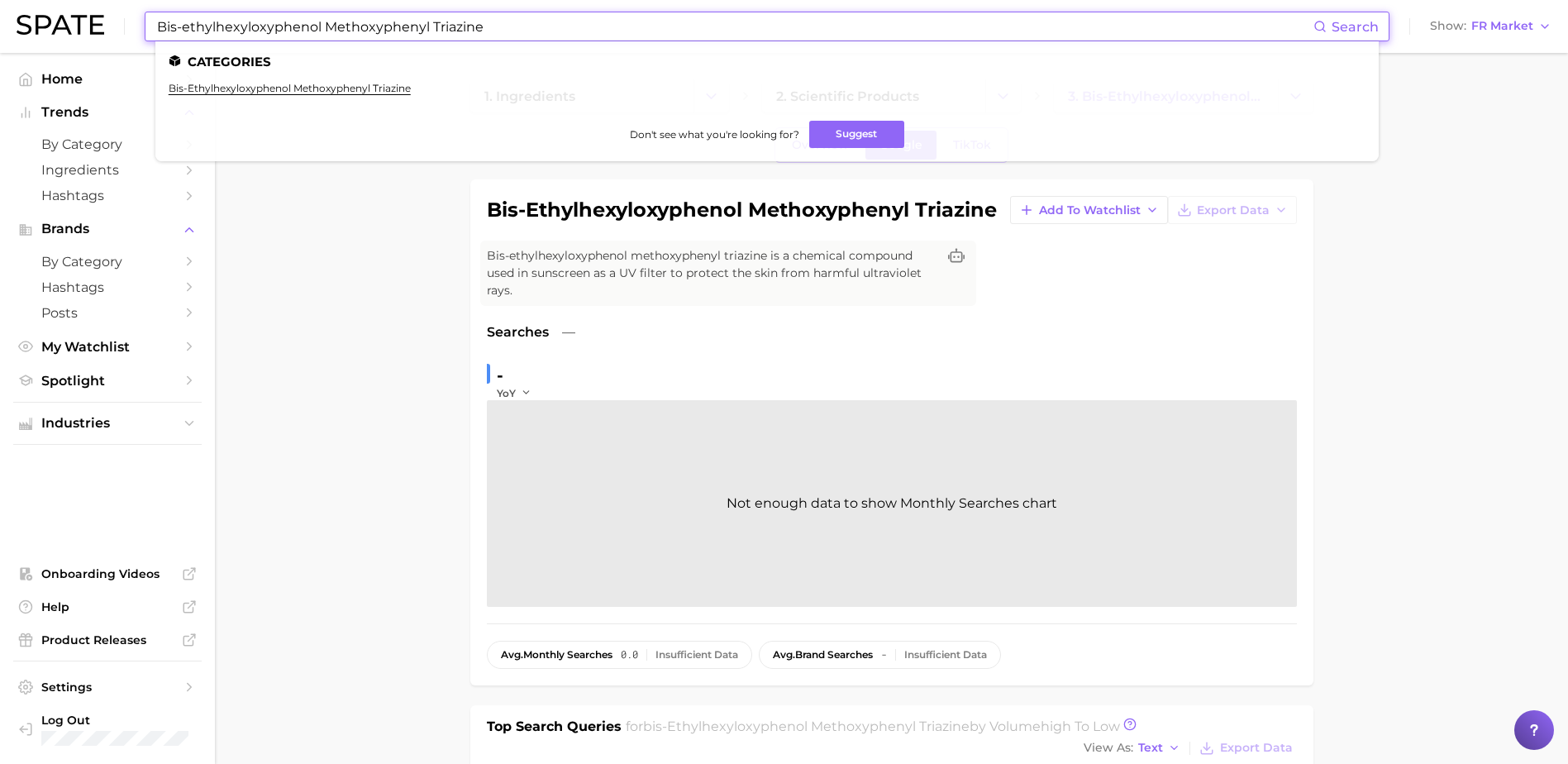
type input "Bis-ethylhexyloxyphenol Methoxyphenyl Triazine"
click at [1360, 29] on span "Search" at bounding box center [1356, 27] width 47 height 16
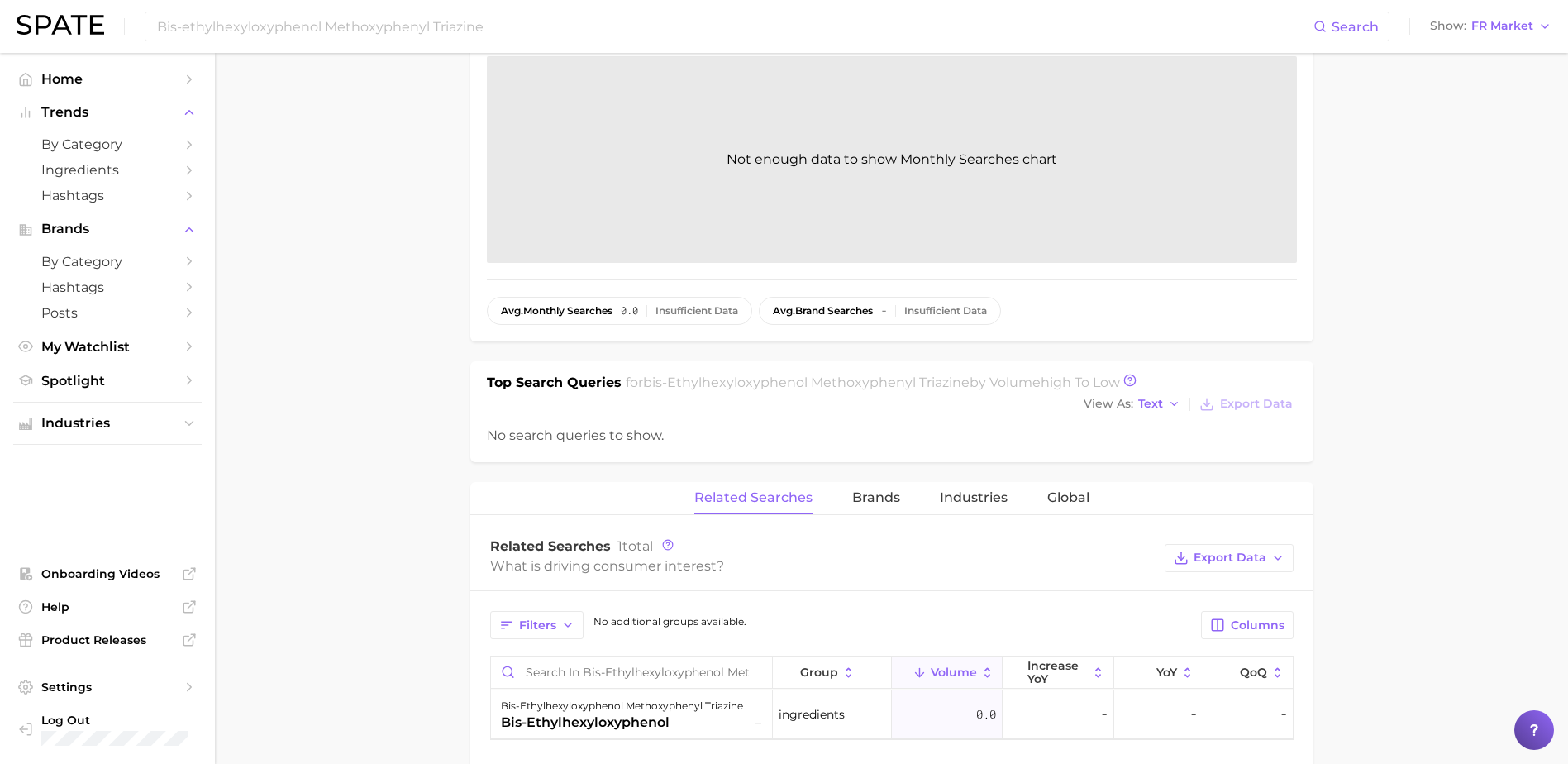
scroll to position [496, 0]
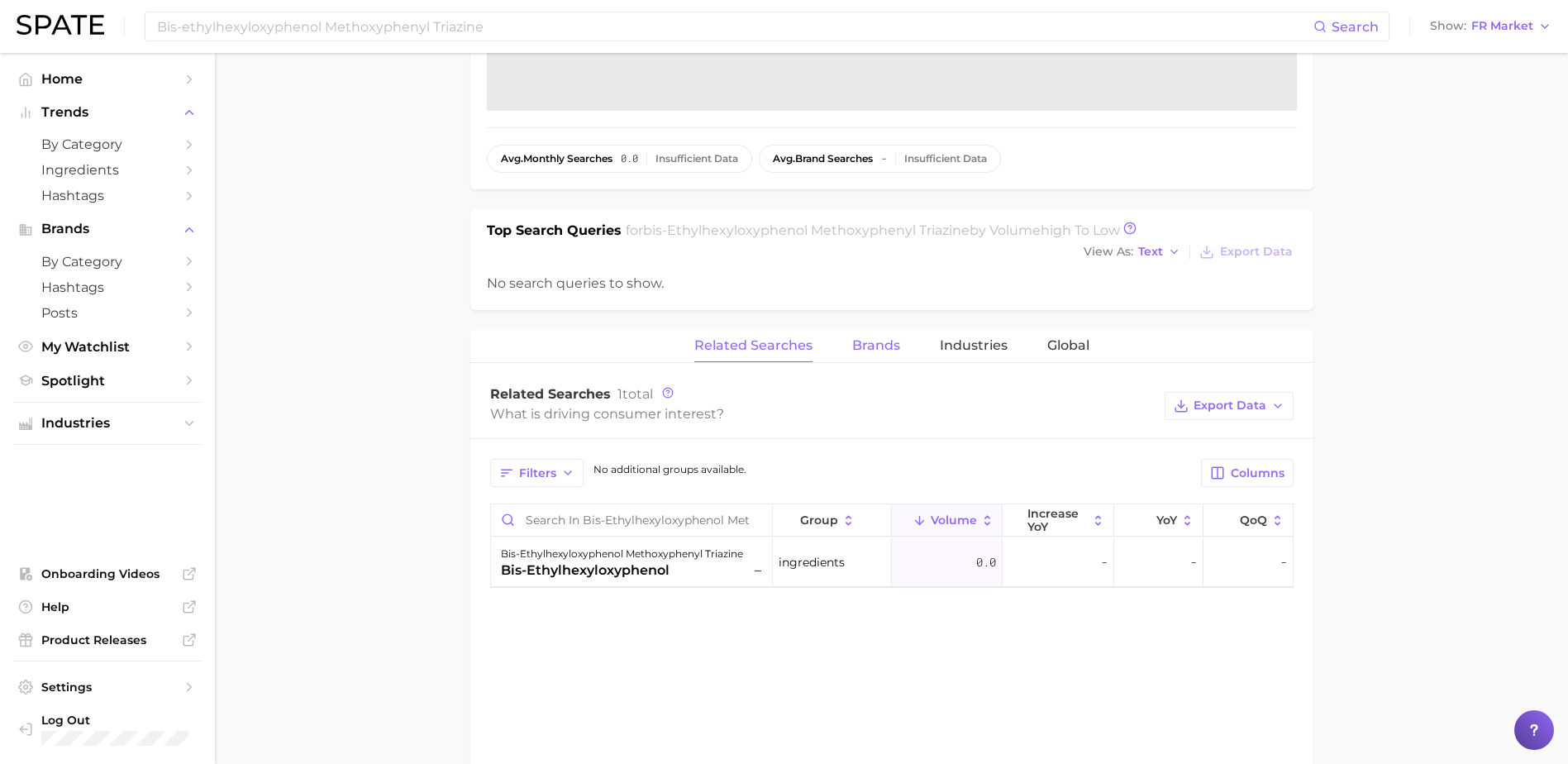
click at [881, 347] on span "Brands" at bounding box center [876, 345] width 48 height 15
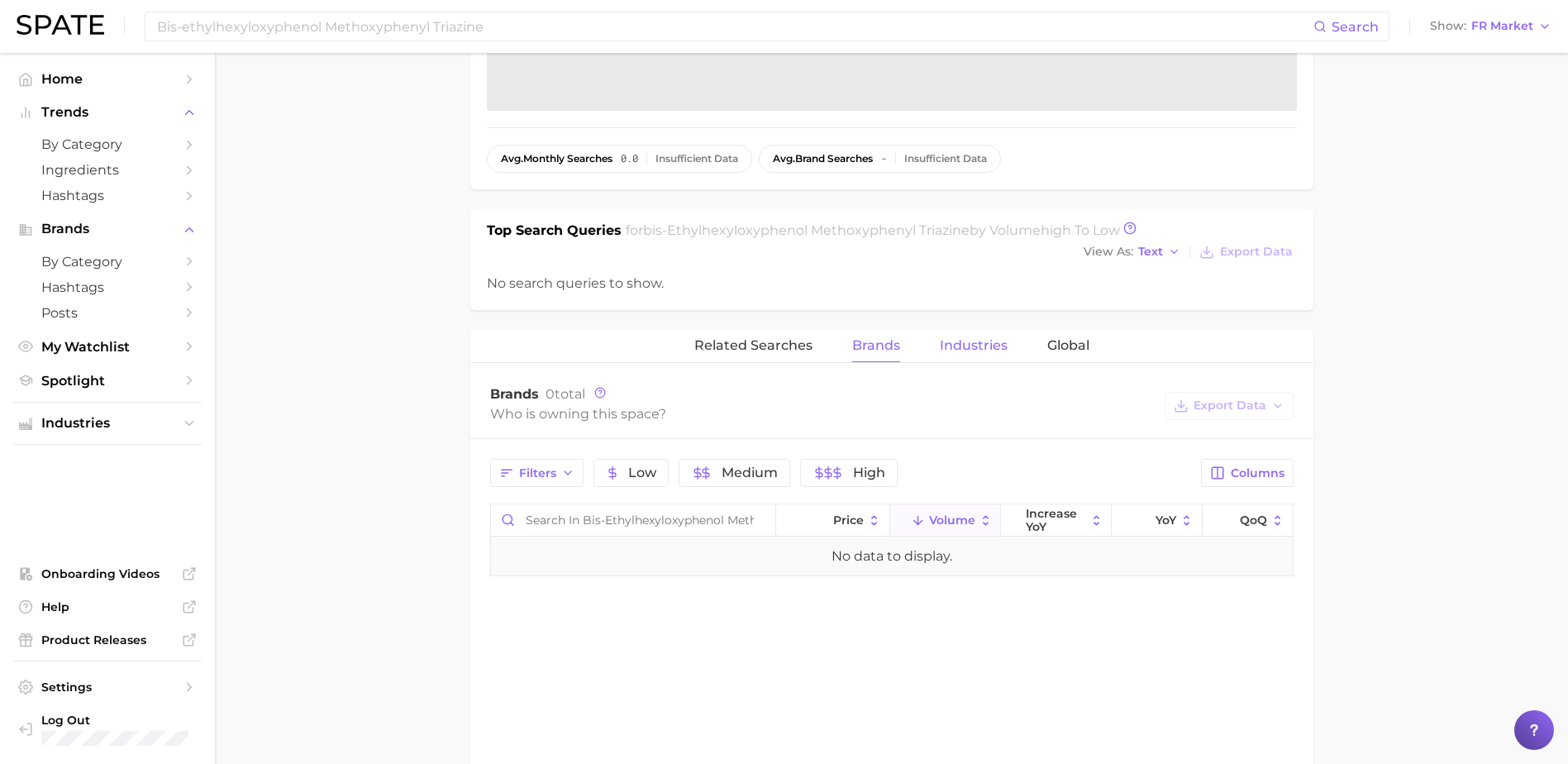
click at [960, 350] on span "Industries" at bounding box center [973, 345] width 68 height 15
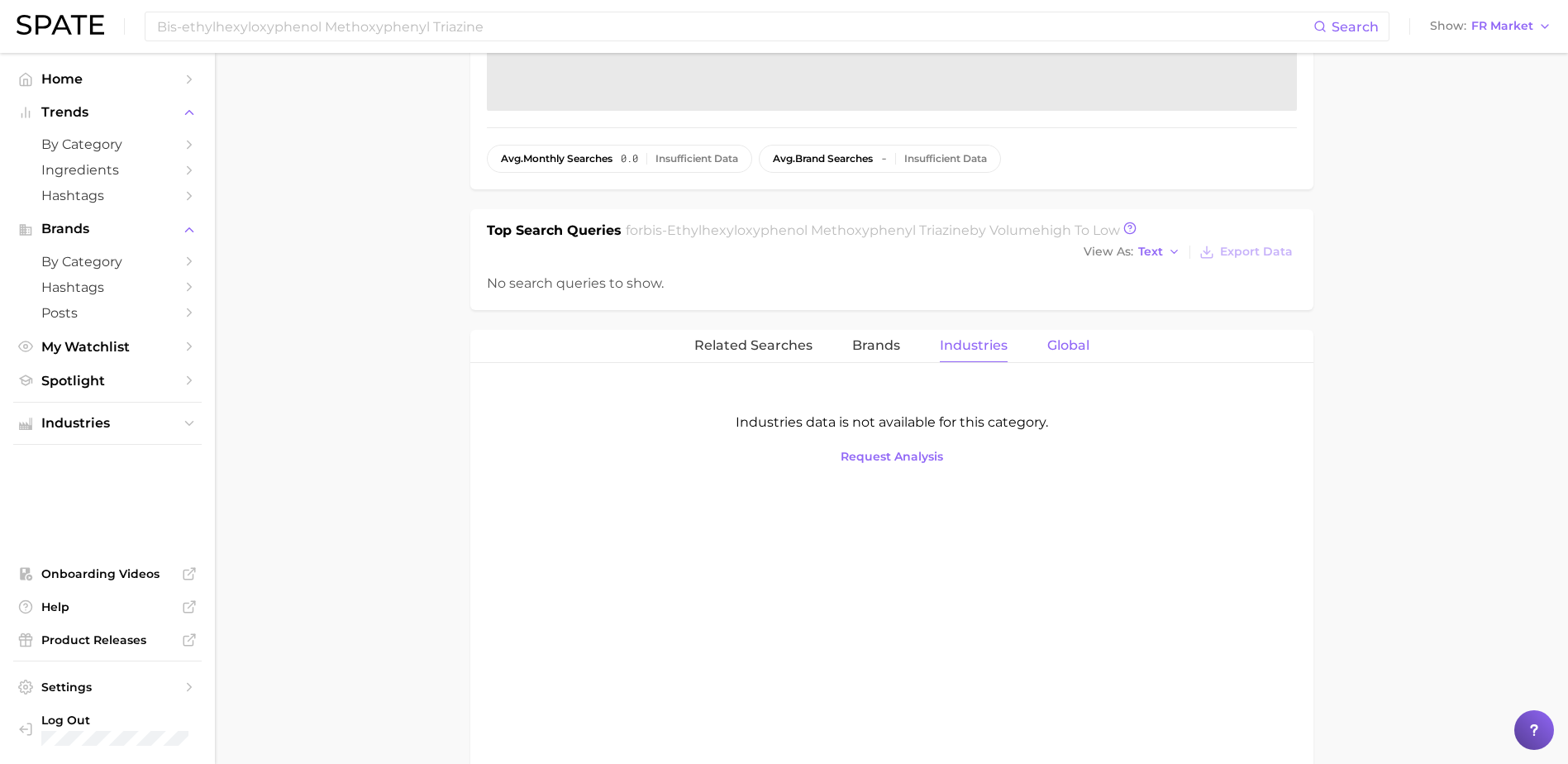
click at [1068, 354] on button "Global" at bounding box center [1068, 346] width 42 height 33
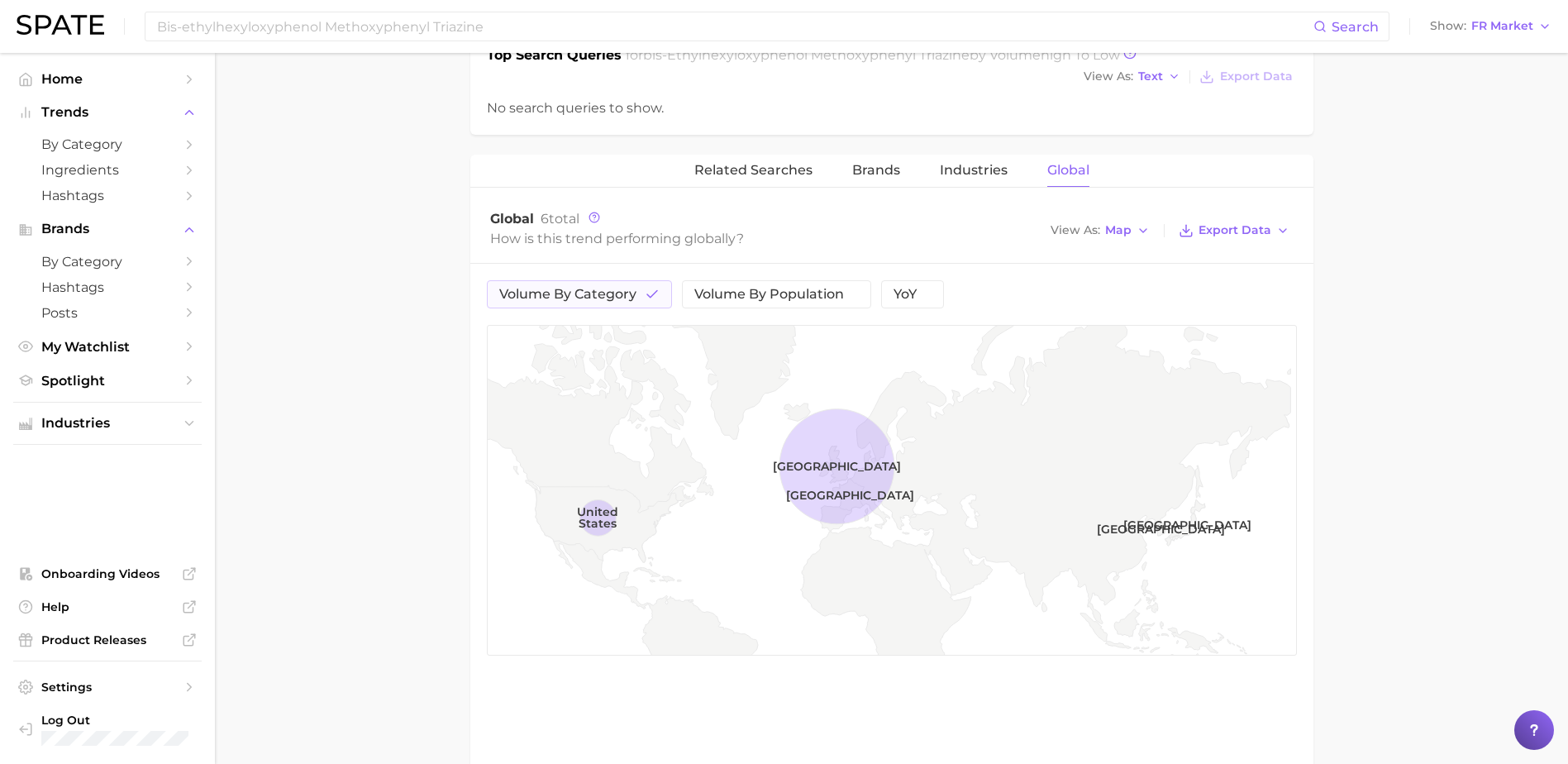
scroll to position [803, 0]
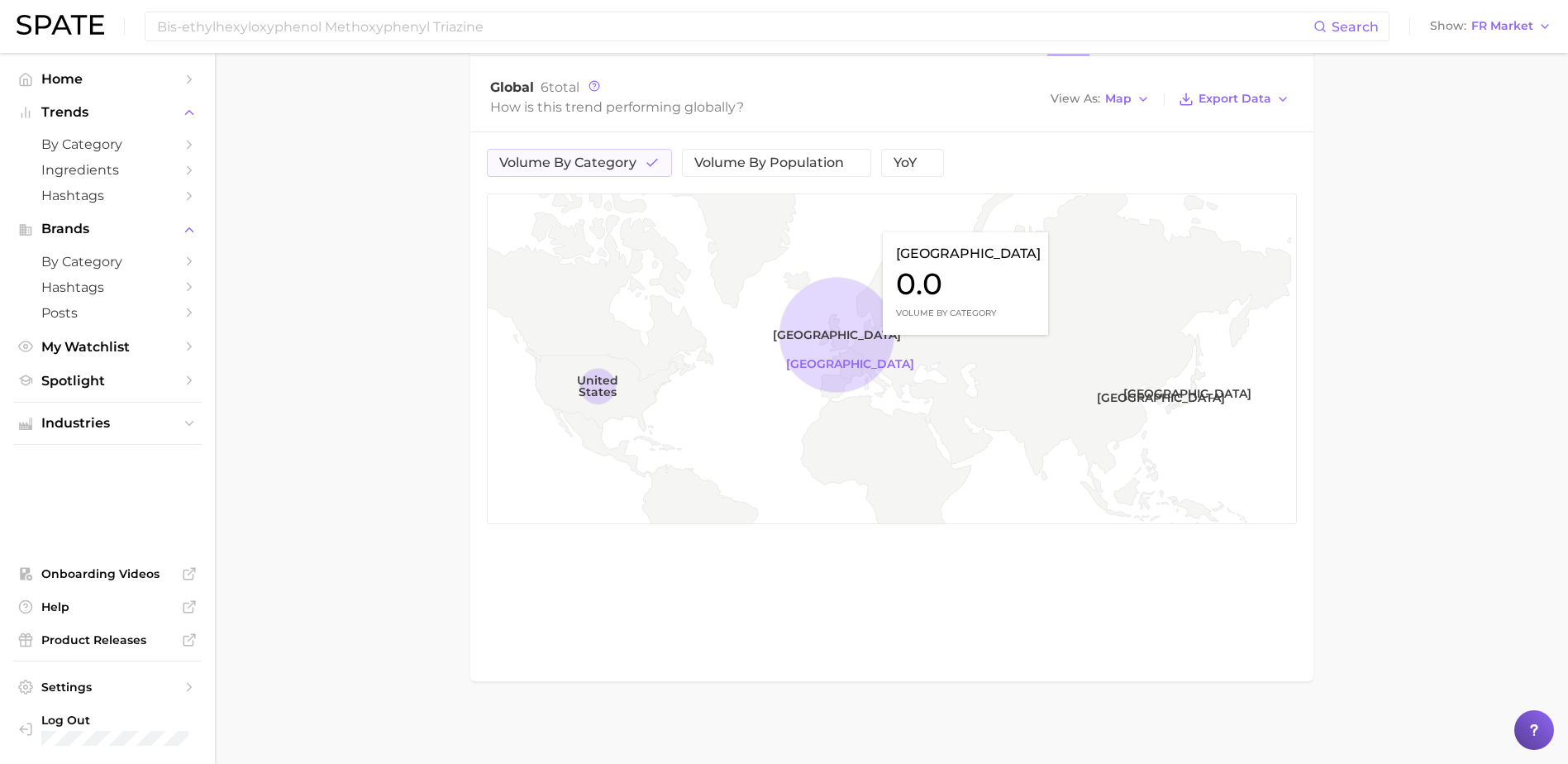
click at [874, 343] on rect at bounding box center [893, 360] width 810 height 331
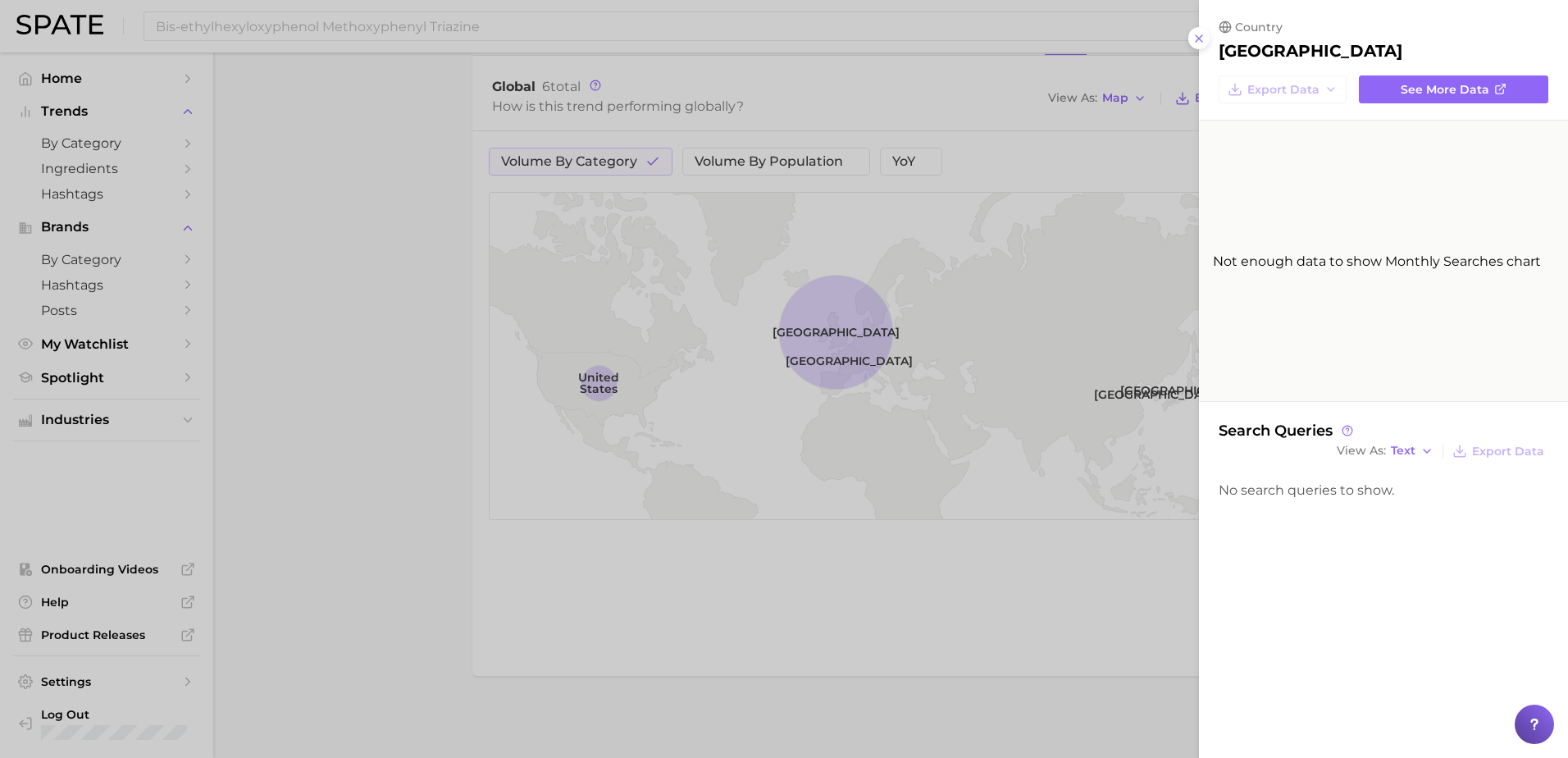
click at [587, 371] on div at bounding box center [784, 379] width 1568 height 758
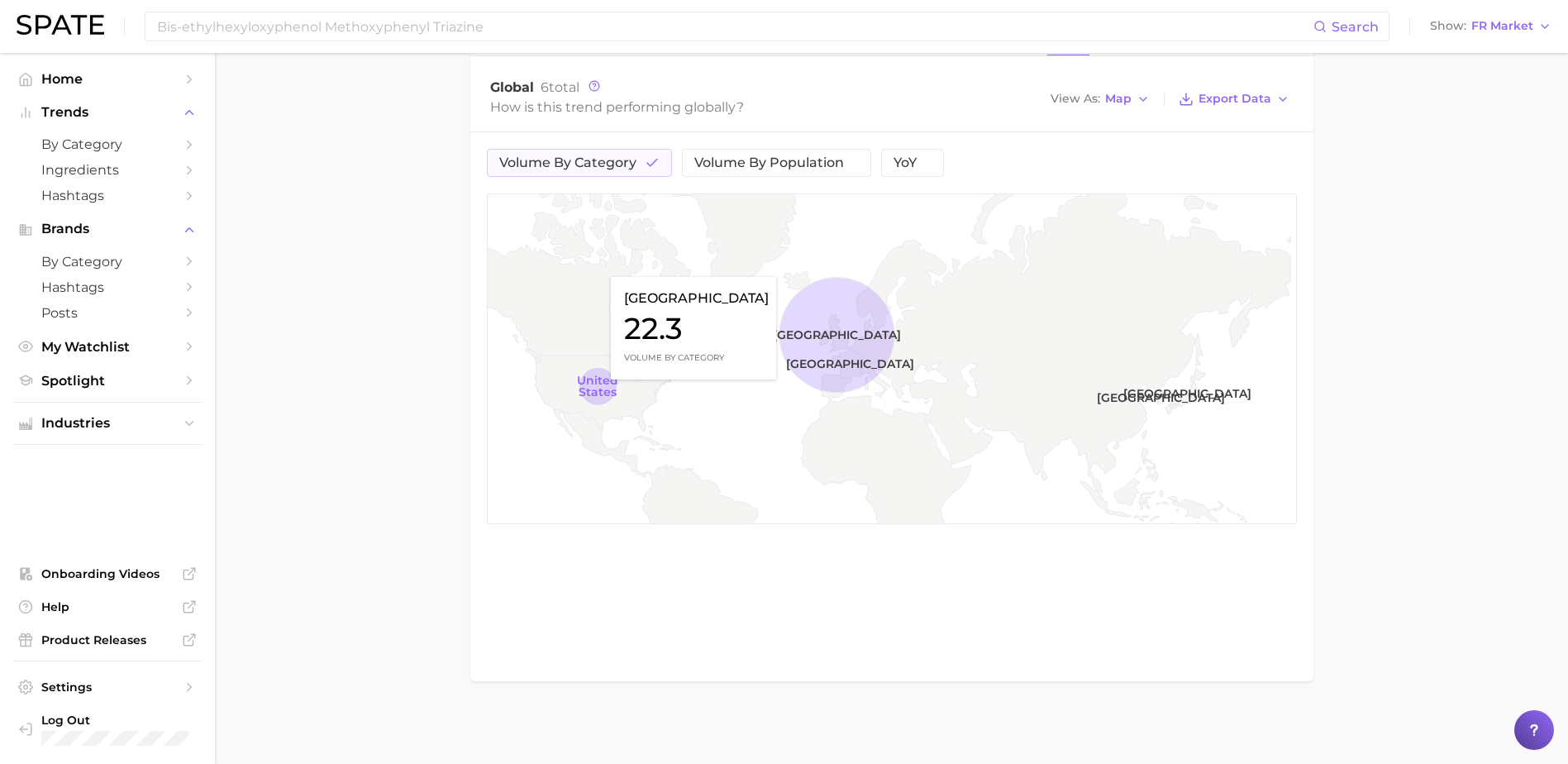
click at [603, 387] on rect at bounding box center [893, 360] width 810 height 331
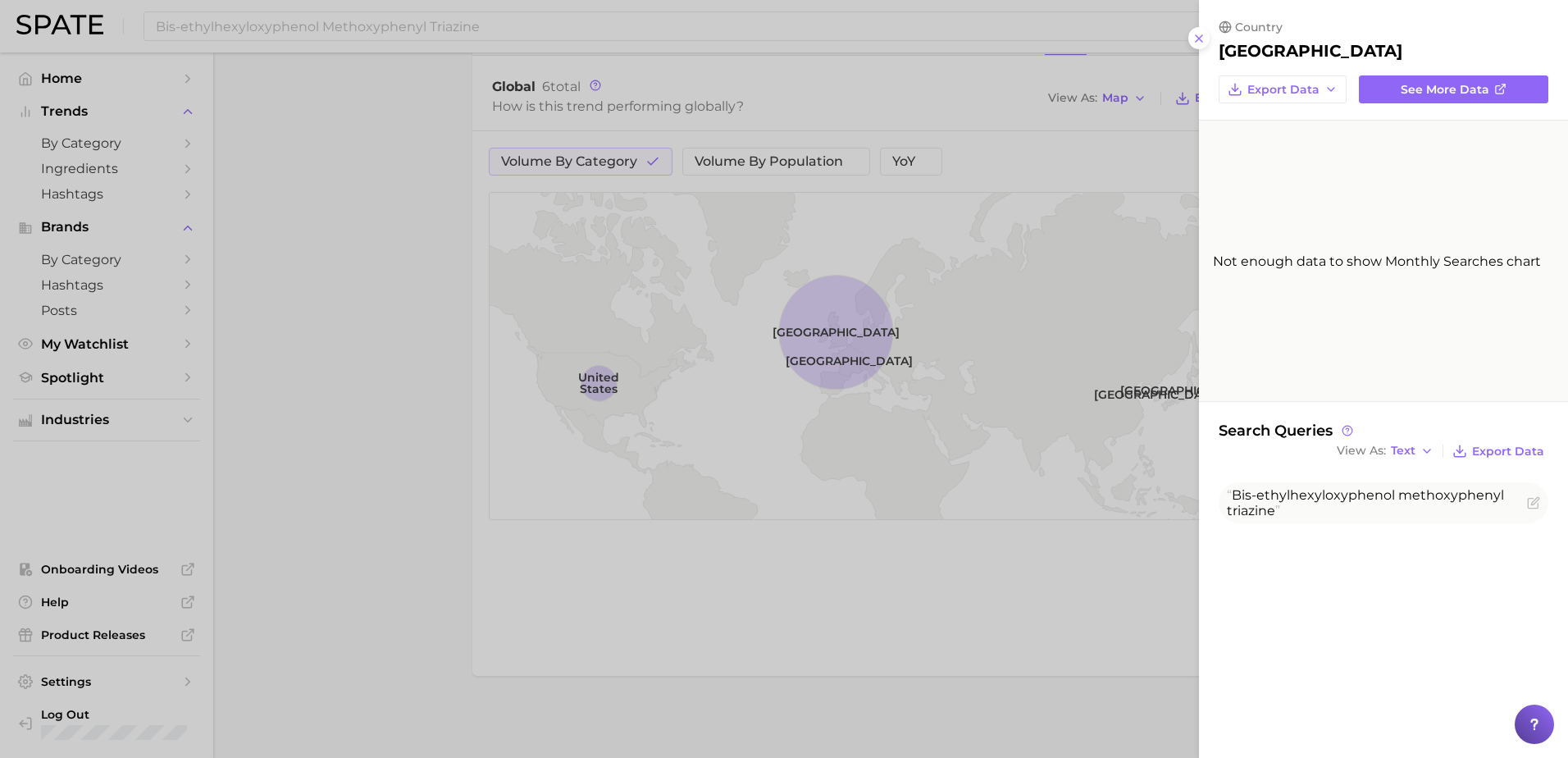
click at [598, 384] on div at bounding box center [784, 379] width 1568 height 758
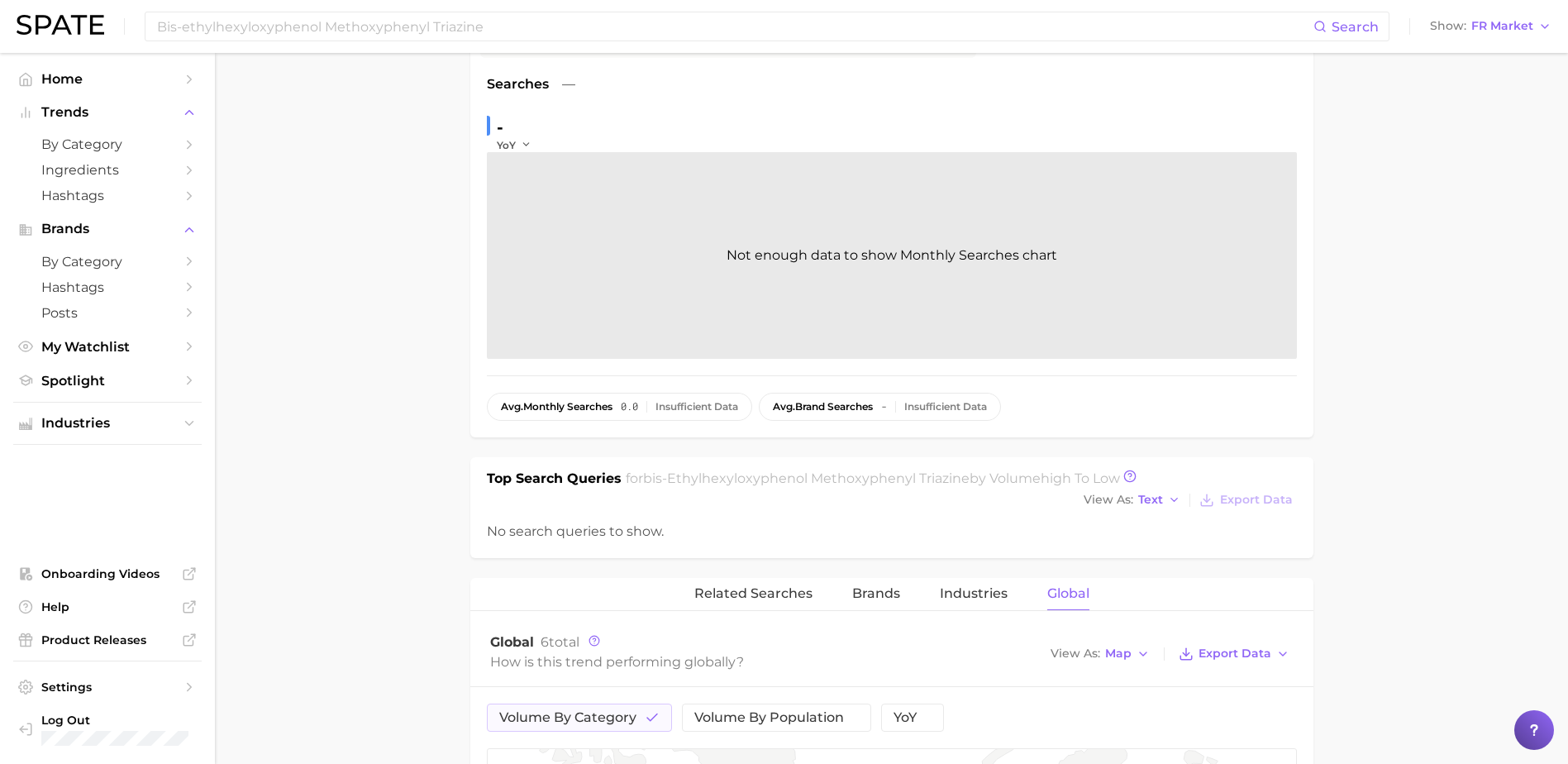
scroll to position [83, 0]
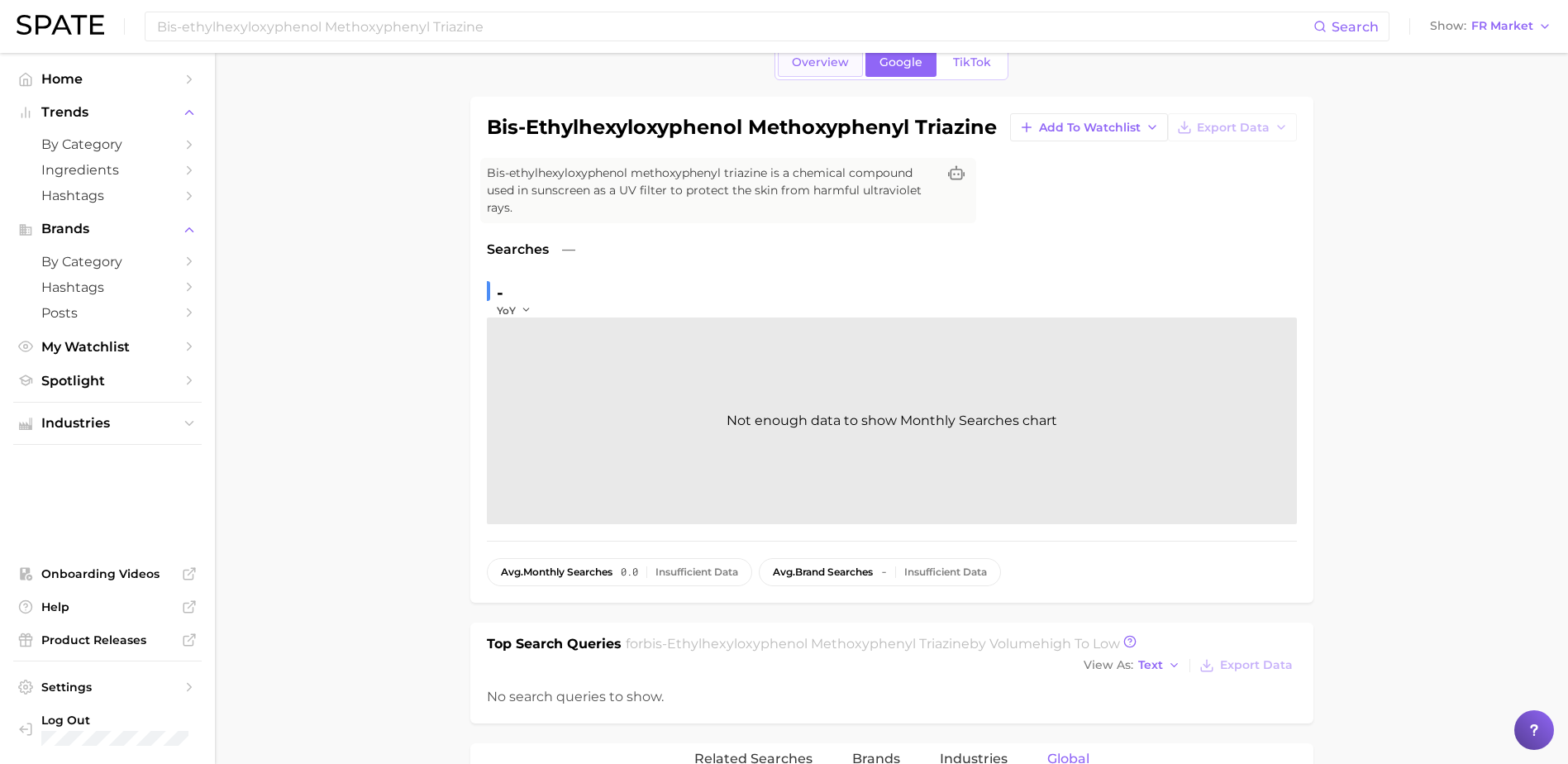
click at [837, 74] on link "Overview" at bounding box center [820, 62] width 85 height 29
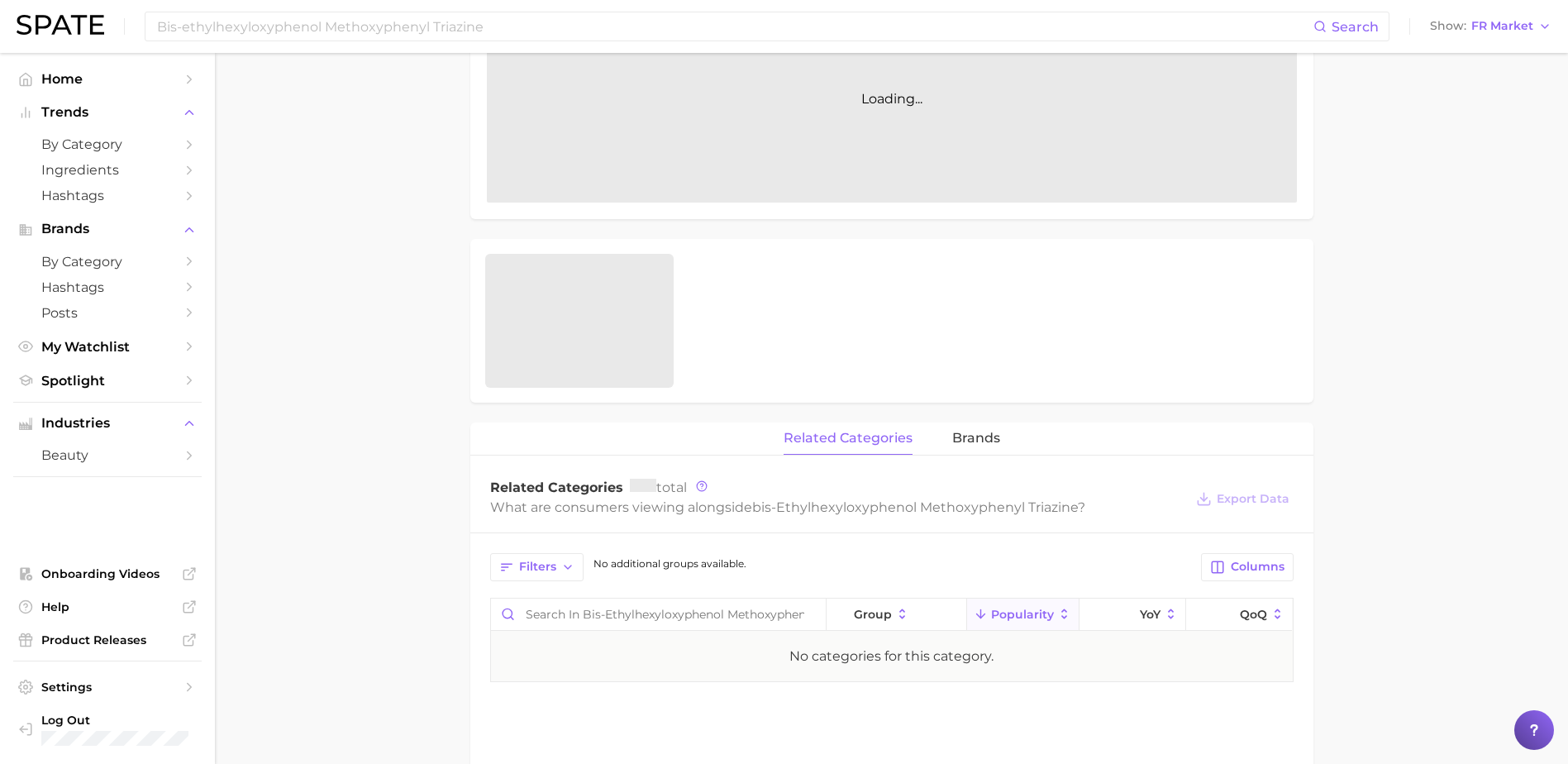
scroll to position [413, 0]
click at [1484, 23] on span "FR Market" at bounding box center [1502, 26] width 62 height 9
click at [1484, 80] on span "[GEOGRAPHIC_DATA]" at bounding box center [1499, 83] width 128 height 14
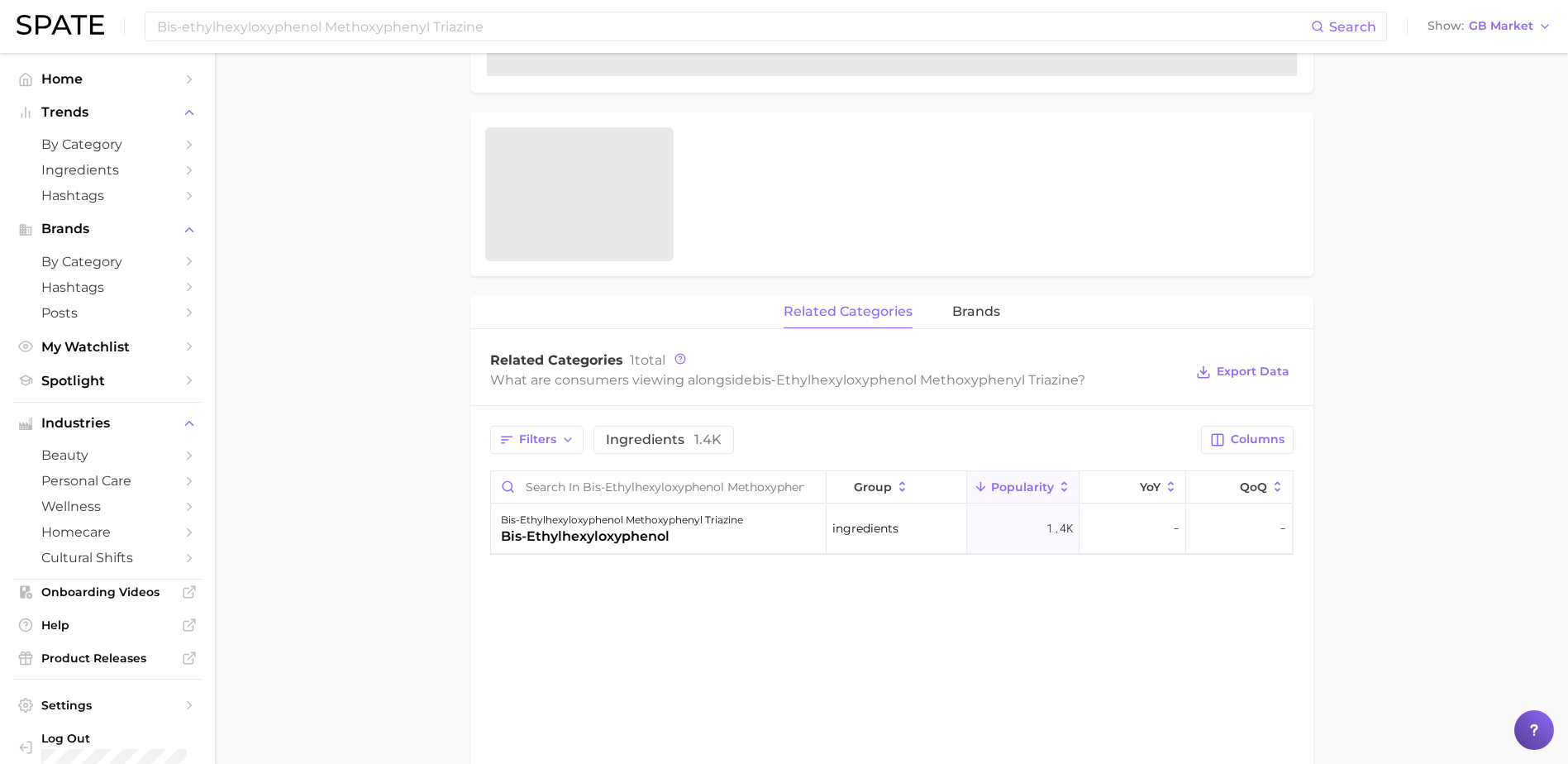
scroll to position [579, 0]
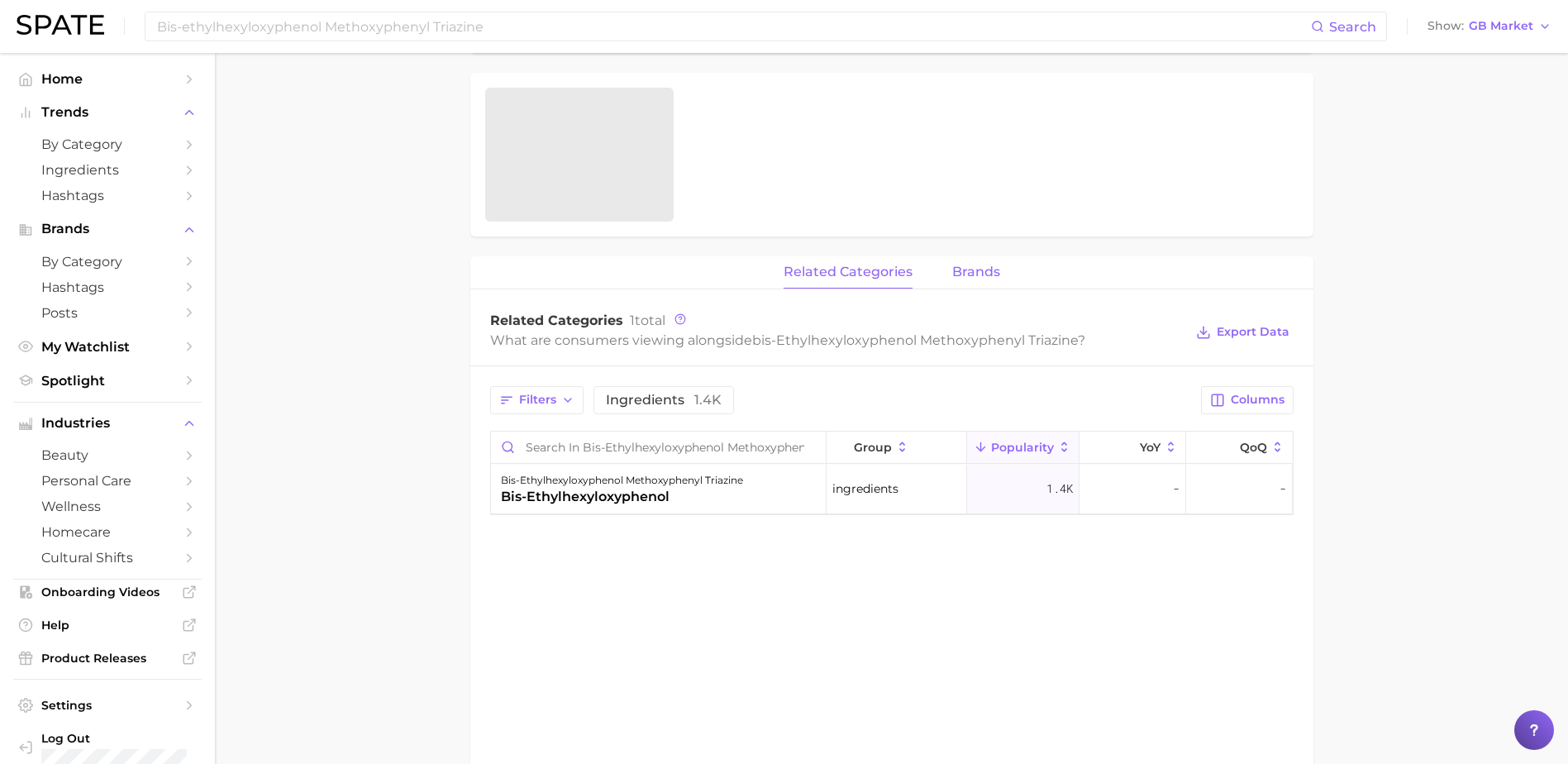
click at [959, 277] on span "brands" at bounding box center [976, 272] width 48 height 15
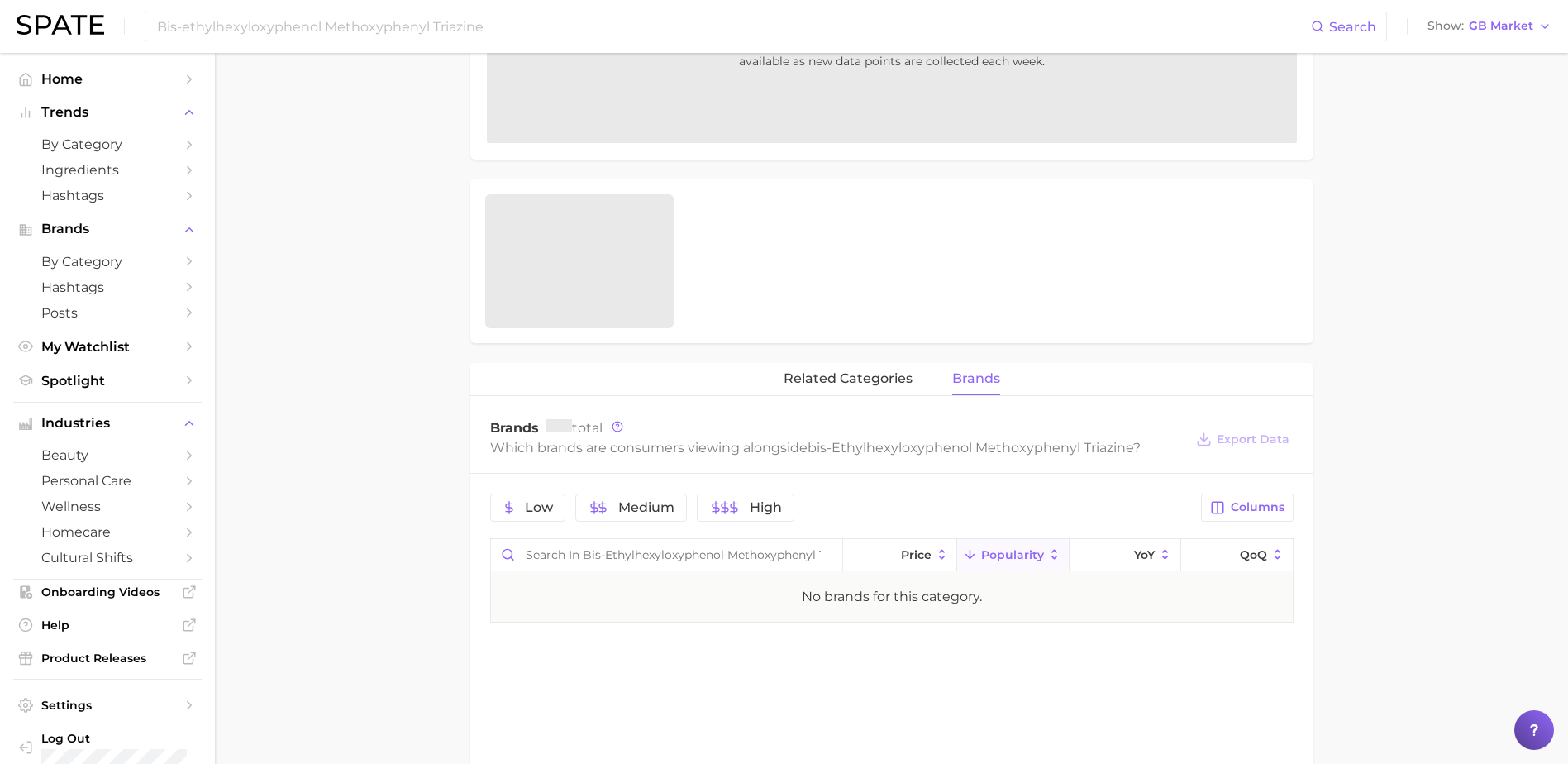
scroll to position [119, 0]
